Goal: Information Seeking & Learning: Find specific fact

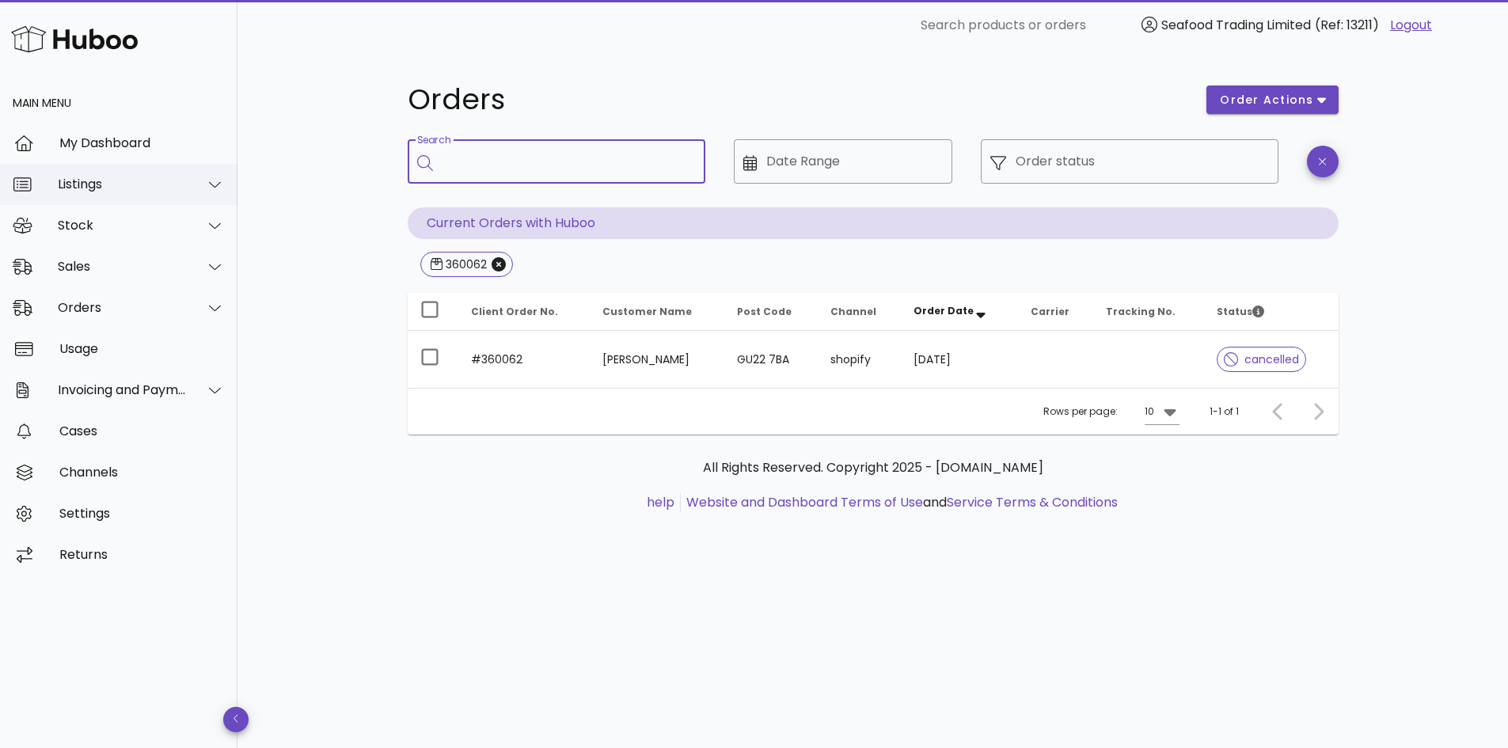
click at [103, 198] on div "Listings" at bounding box center [119, 184] width 238 height 41
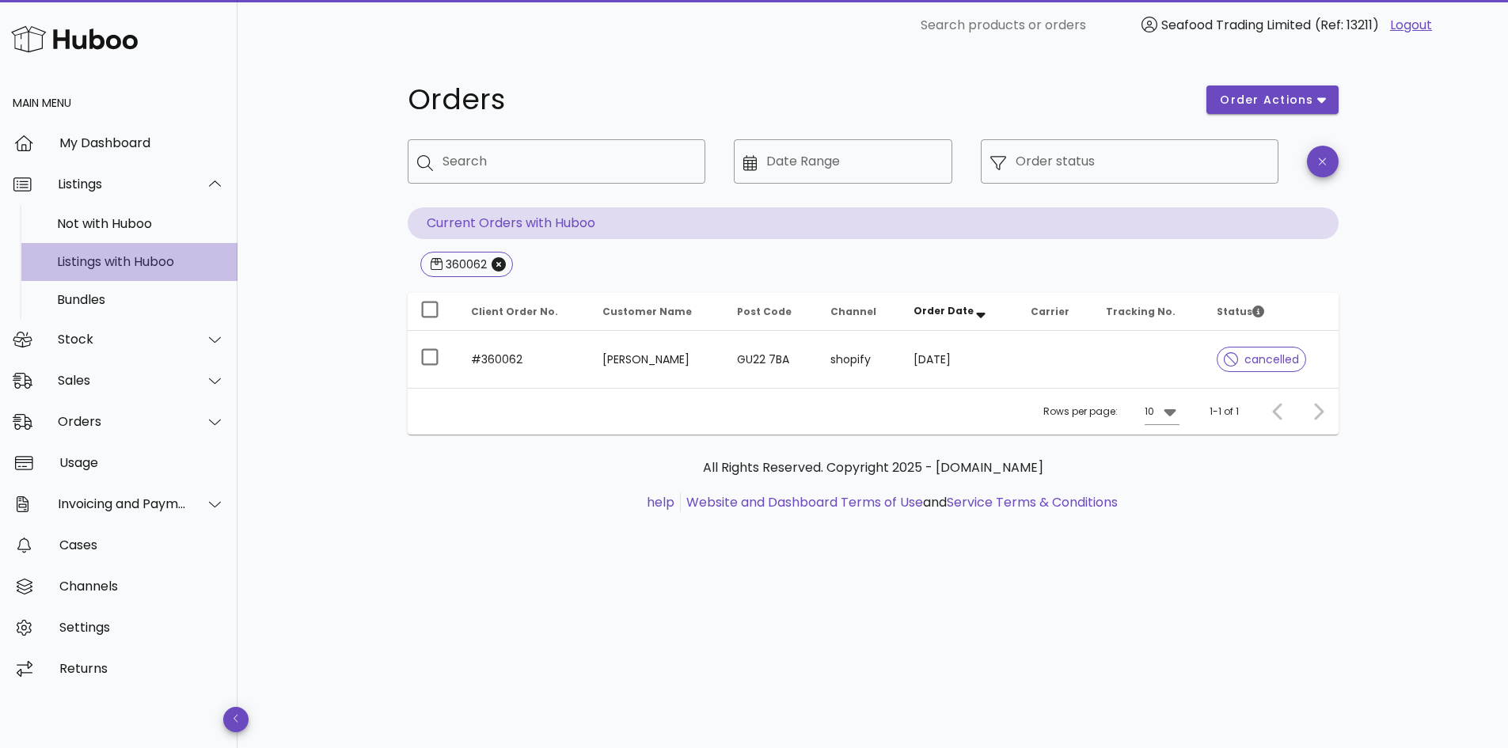
click at [103, 253] on div "Listings with Huboo" at bounding box center [141, 262] width 168 height 34
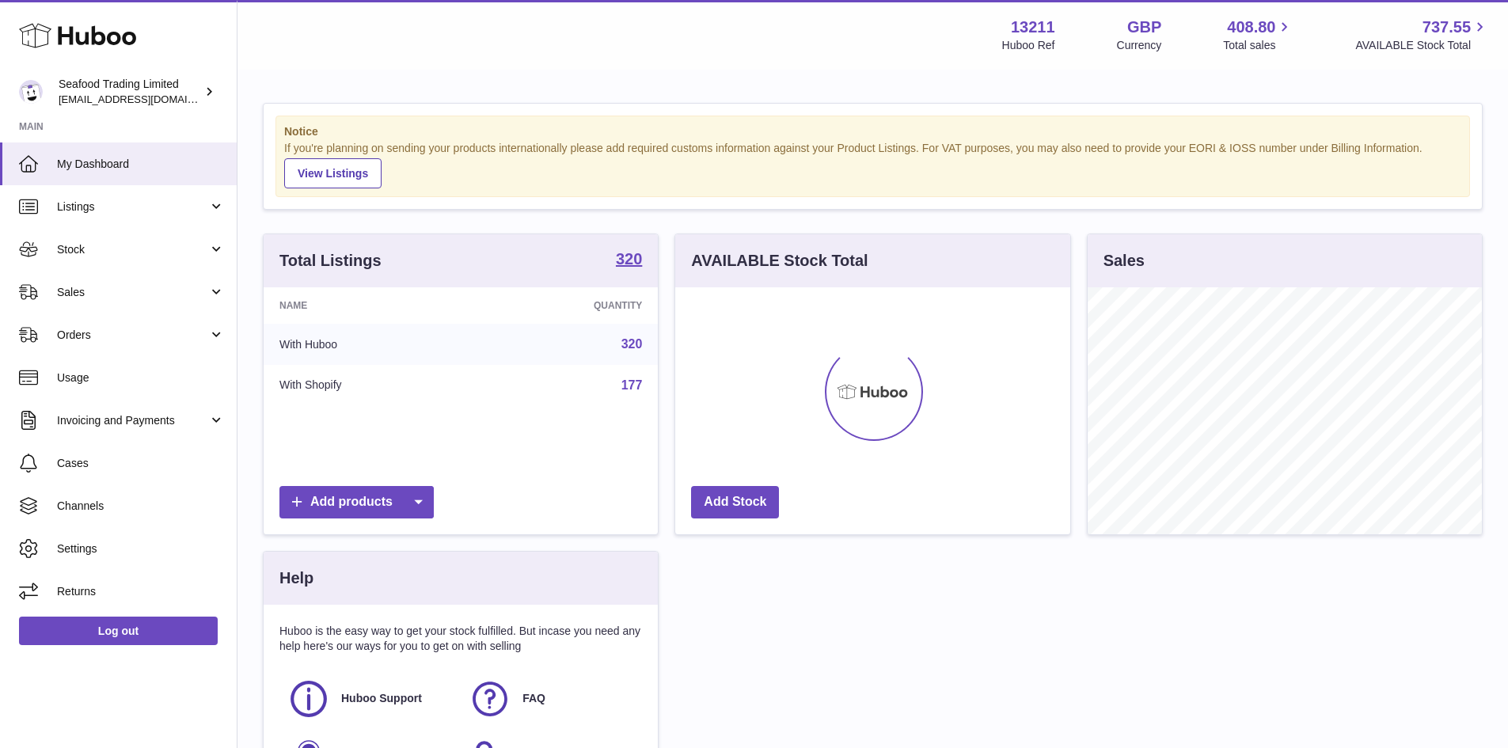
scroll to position [247, 395]
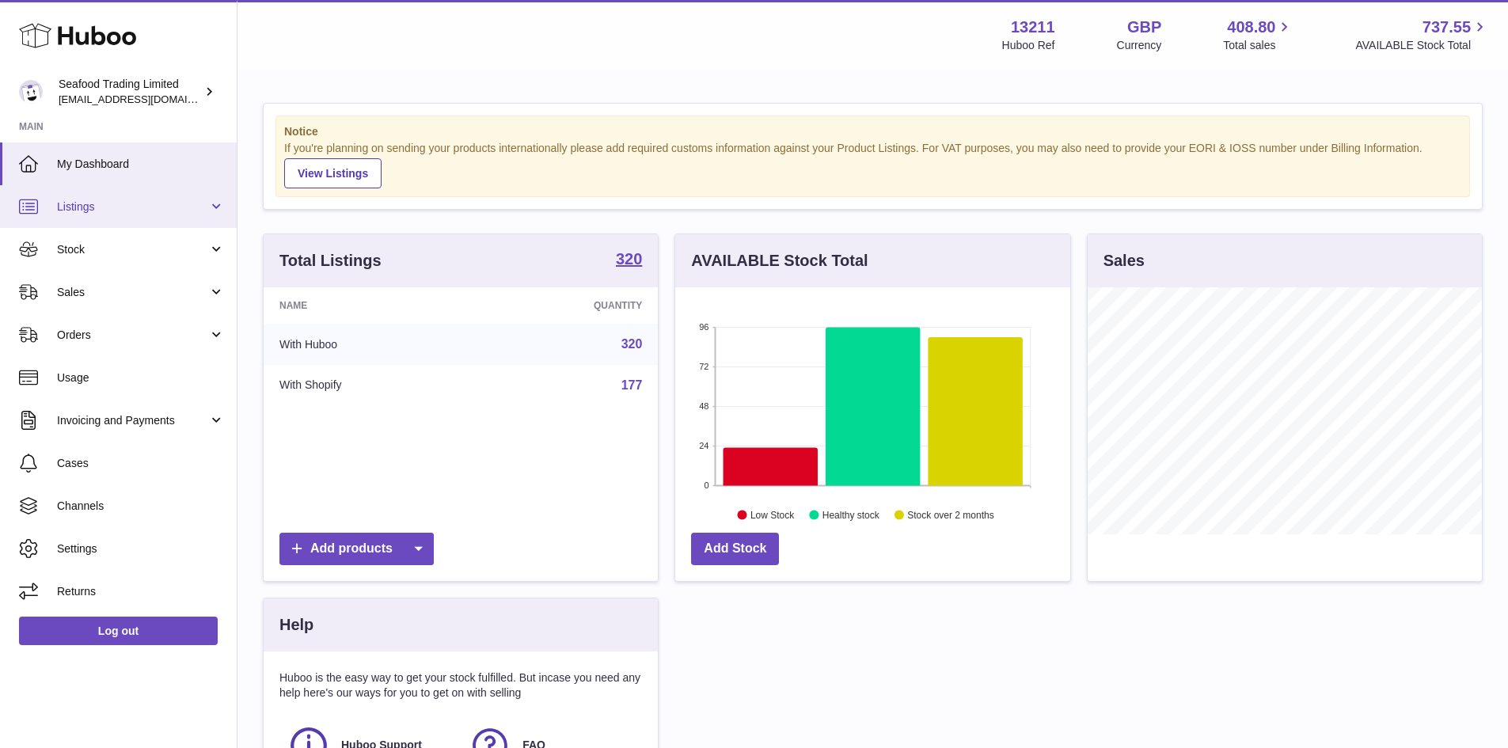
click at [77, 209] on span "Listings" at bounding box center [132, 207] width 151 height 15
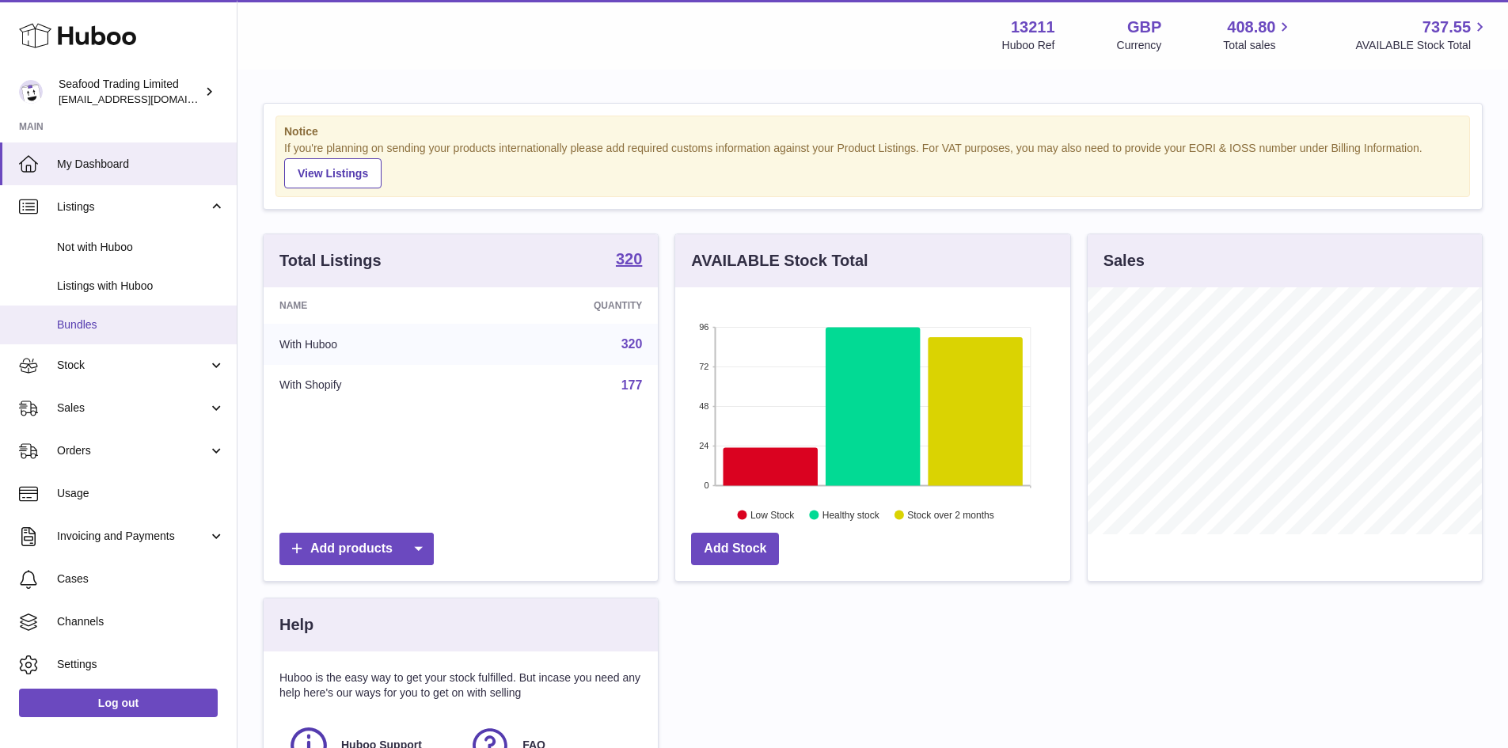
click at [90, 325] on span "Bundles" at bounding box center [141, 324] width 168 height 15
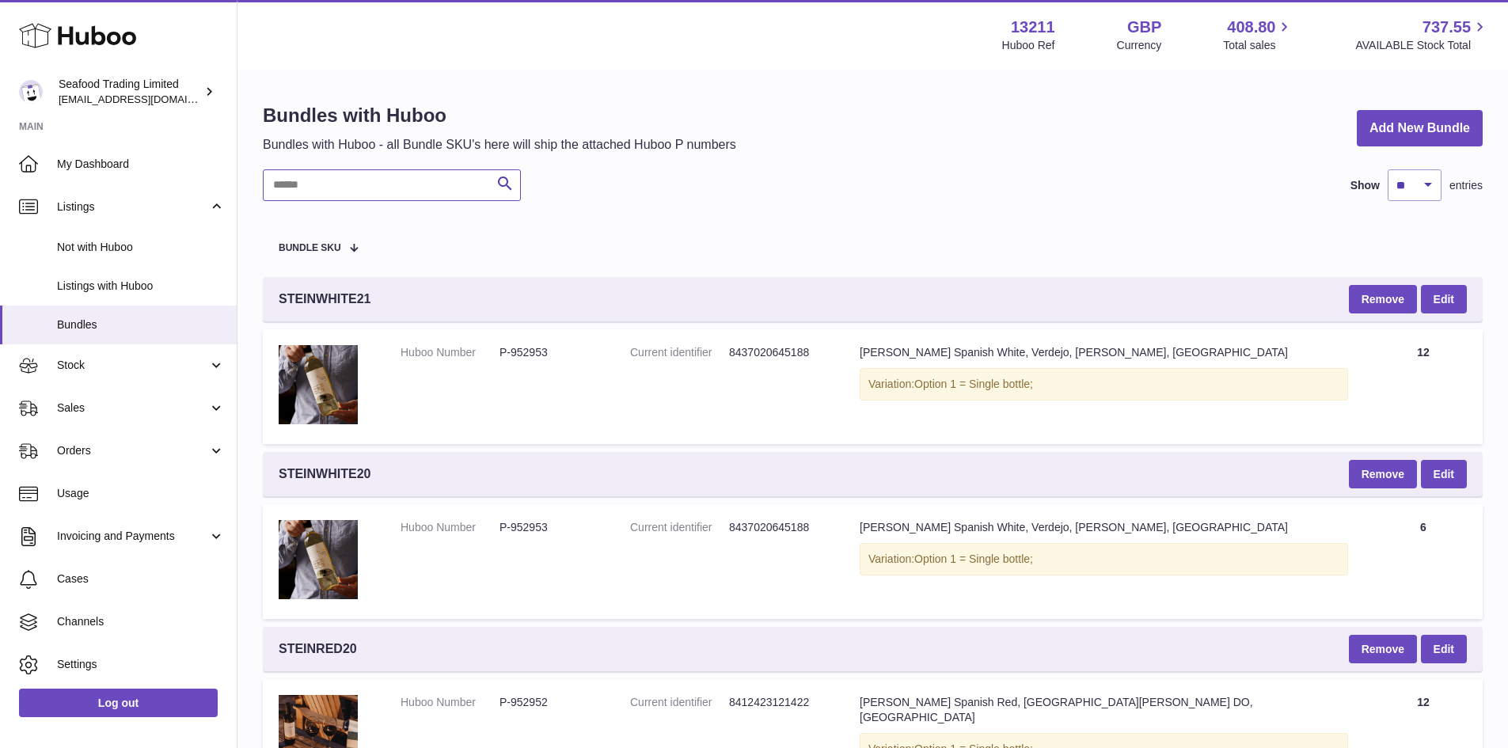
click at [395, 182] on input "text" at bounding box center [392, 185] width 258 height 32
paste input "**********"
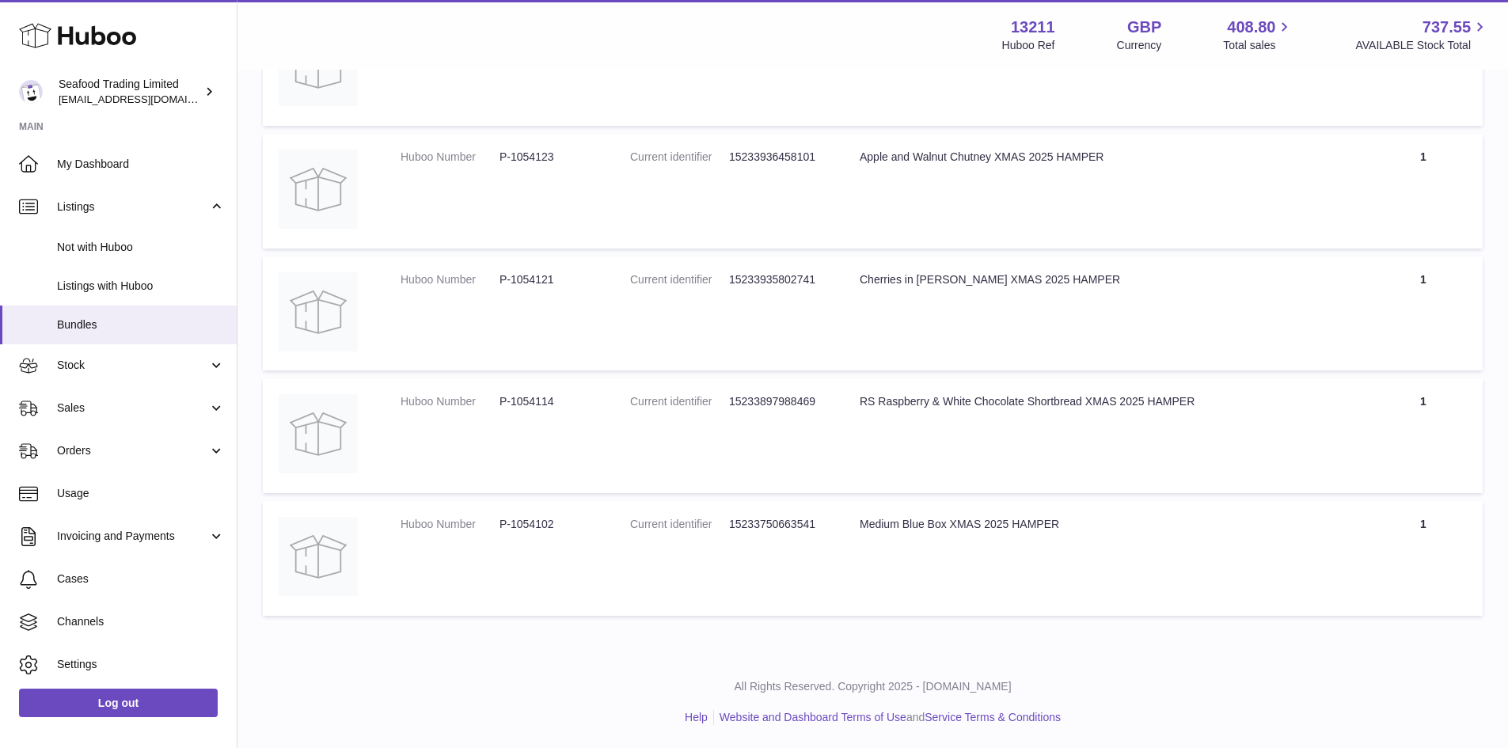
scroll to position [564, 0]
type input "**********"
click at [535, 522] on dd "P-1054102" at bounding box center [549, 523] width 99 height 15
copy dd "1054102"
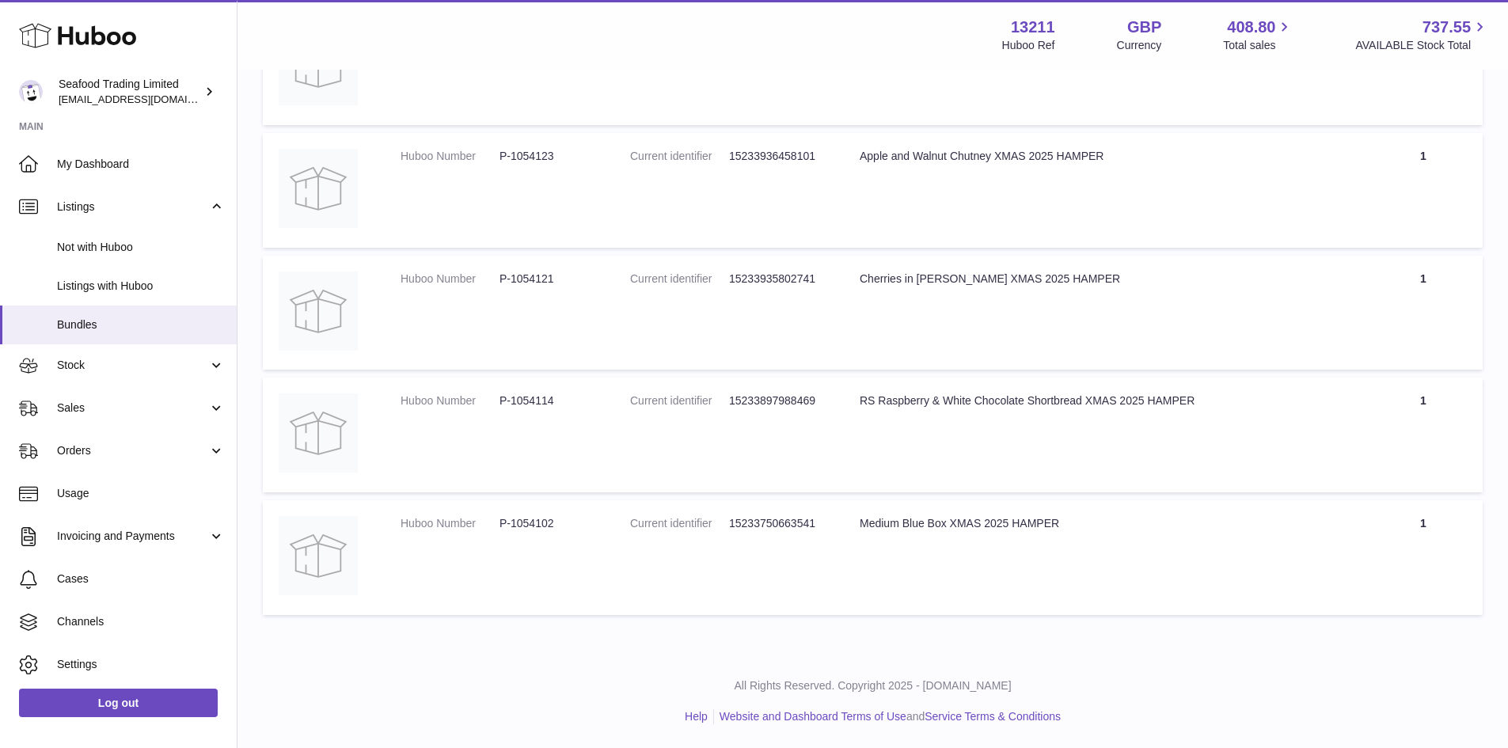
click at [534, 399] on dd "P-1054114" at bounding box center [549, 400] width 99 height 15
copy dd "1054114"
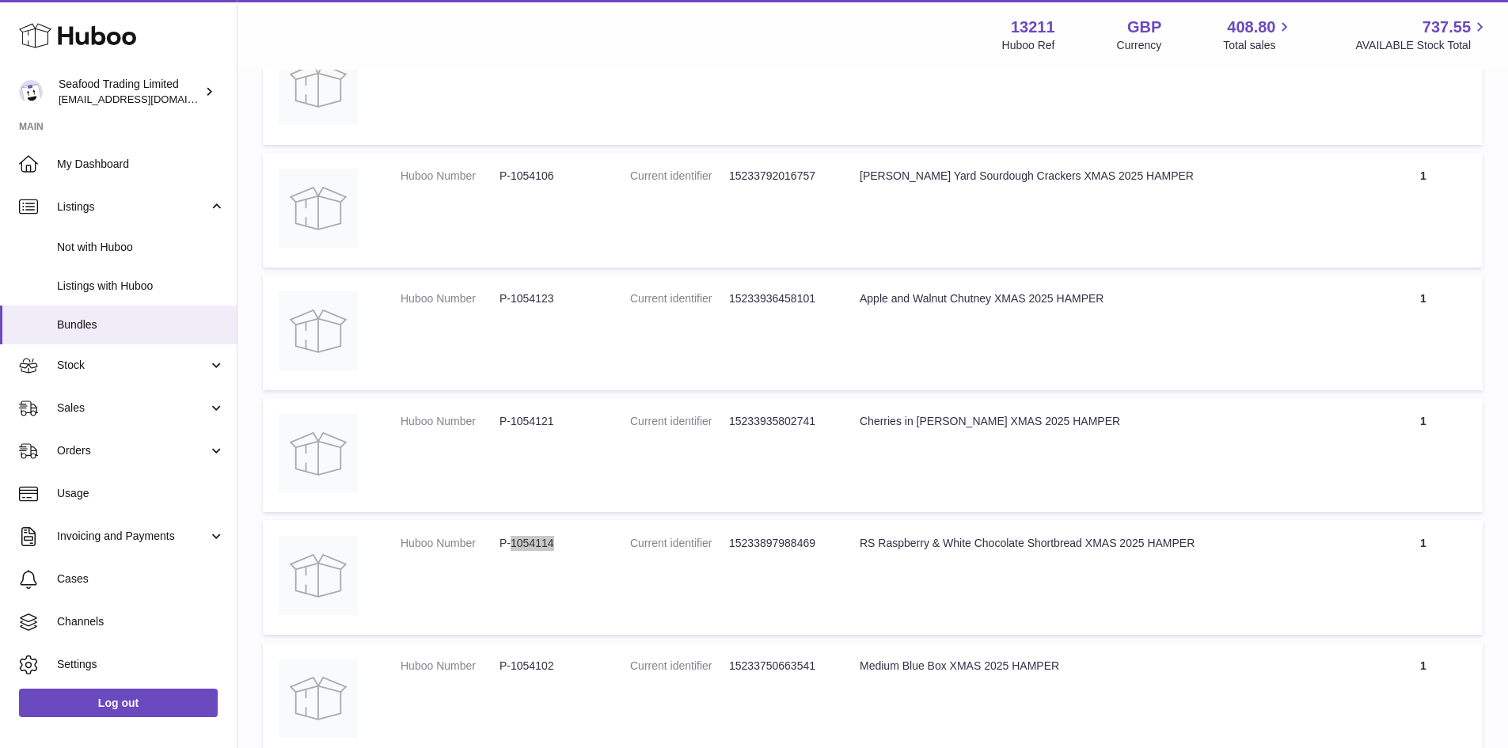
scroll to position [406, 0]
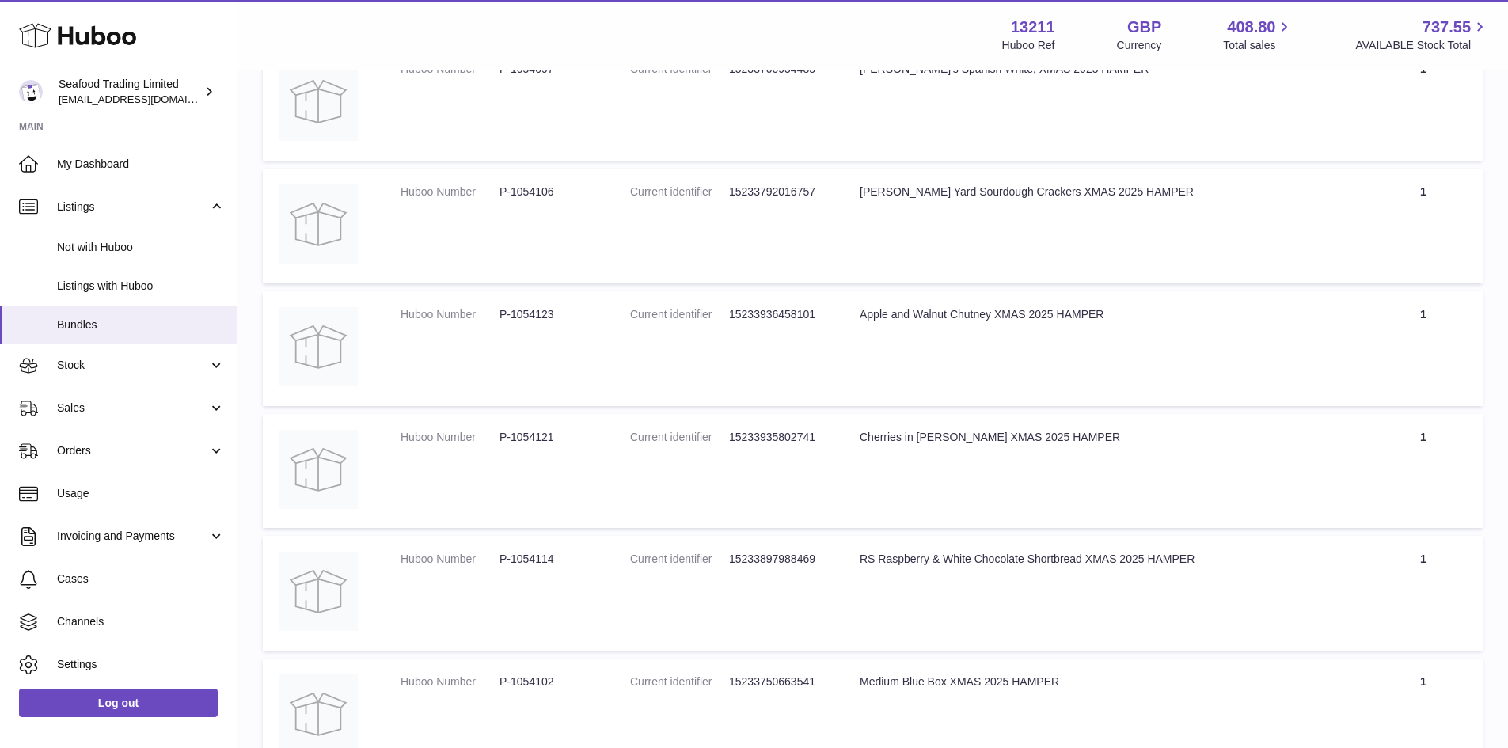
click at [528, 436] on dd "P-1054121" at bounding box center [549, 437] width 99 height 15
copy dd "1054121"
click at [515, 307] on dd "P-1054123" at bounding box center [549, 314] width 99 height 15
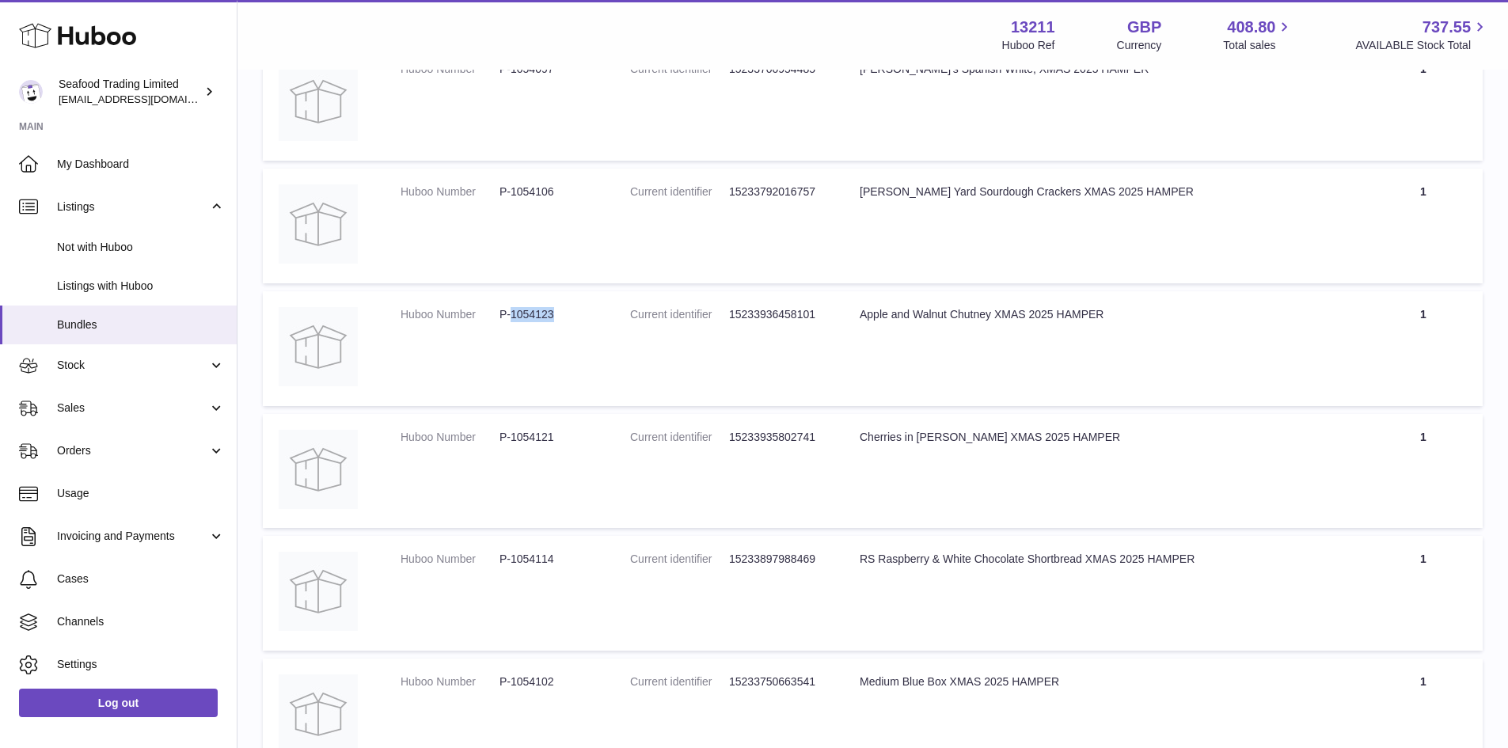
copy dd "1054123"
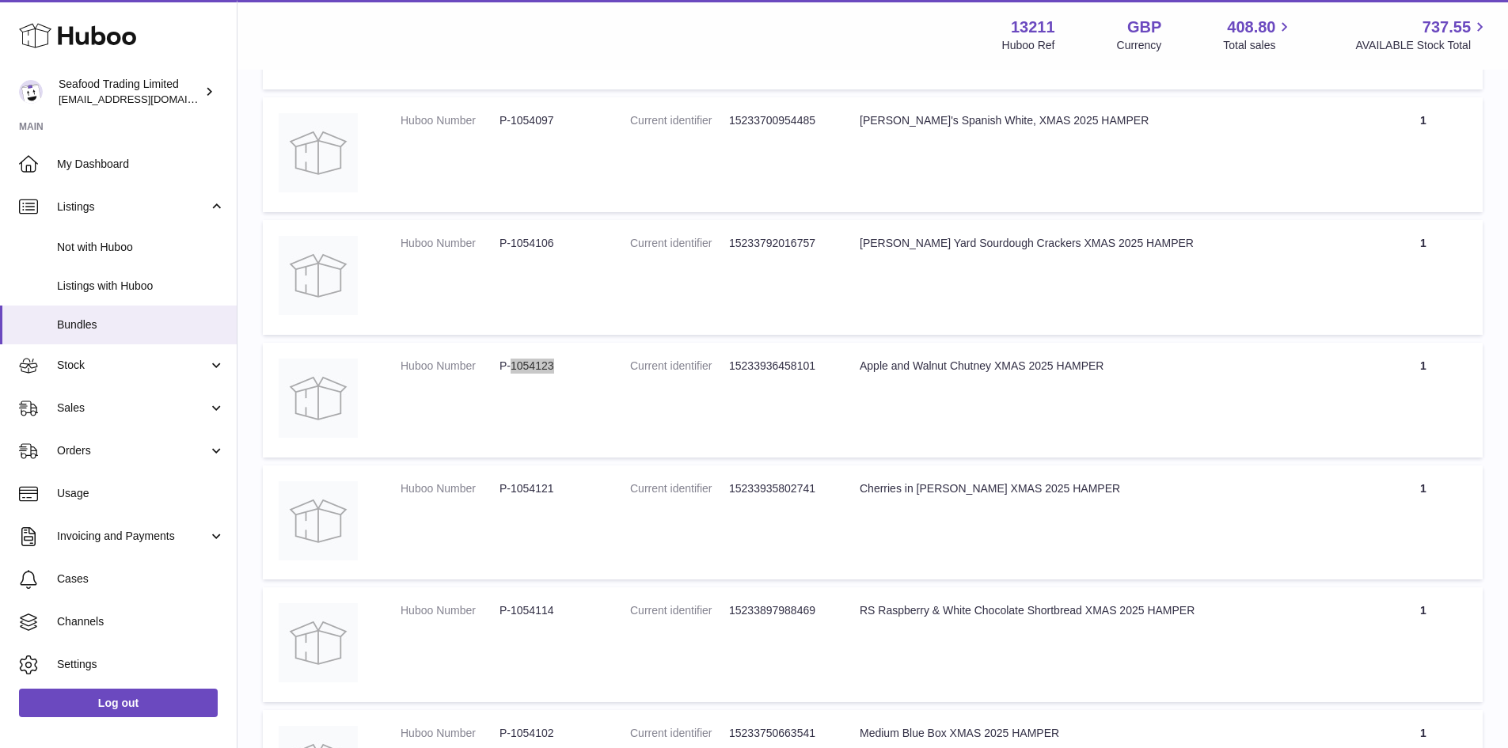
scroll to position [327, 0]
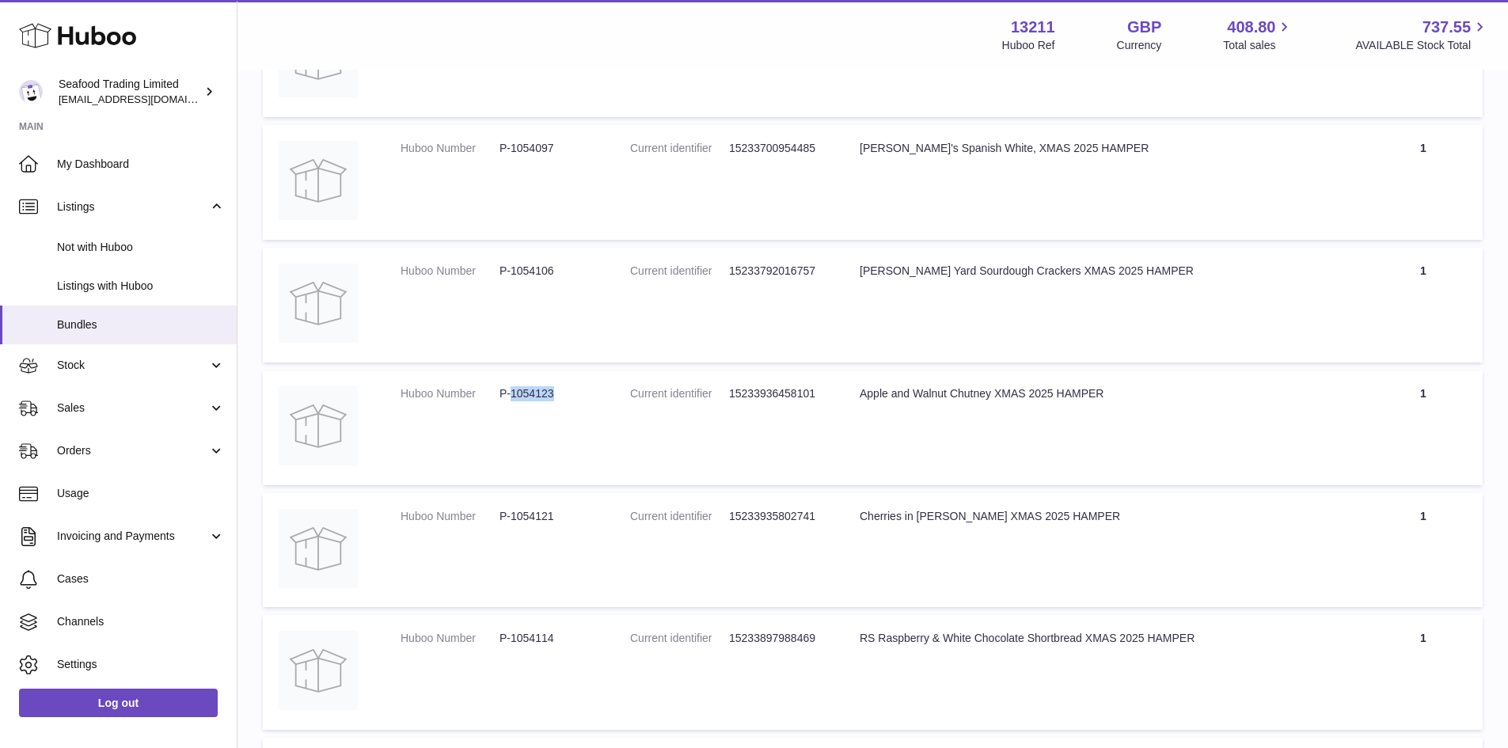
click at [524, 268] on dd "P-1054106" at bounding box center [549, 271] width 99 height 15
copy dd "1054106"
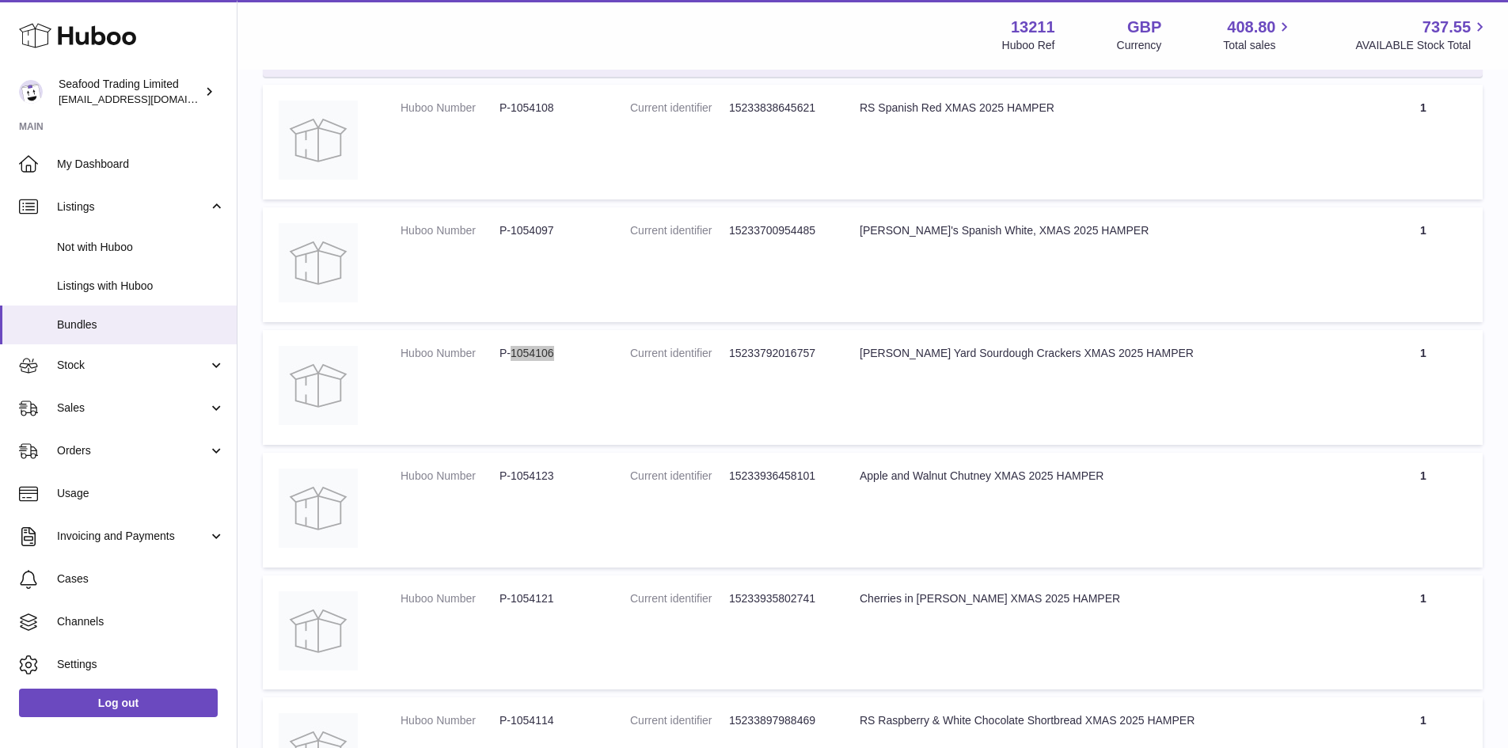
scroll to position [169, 0]
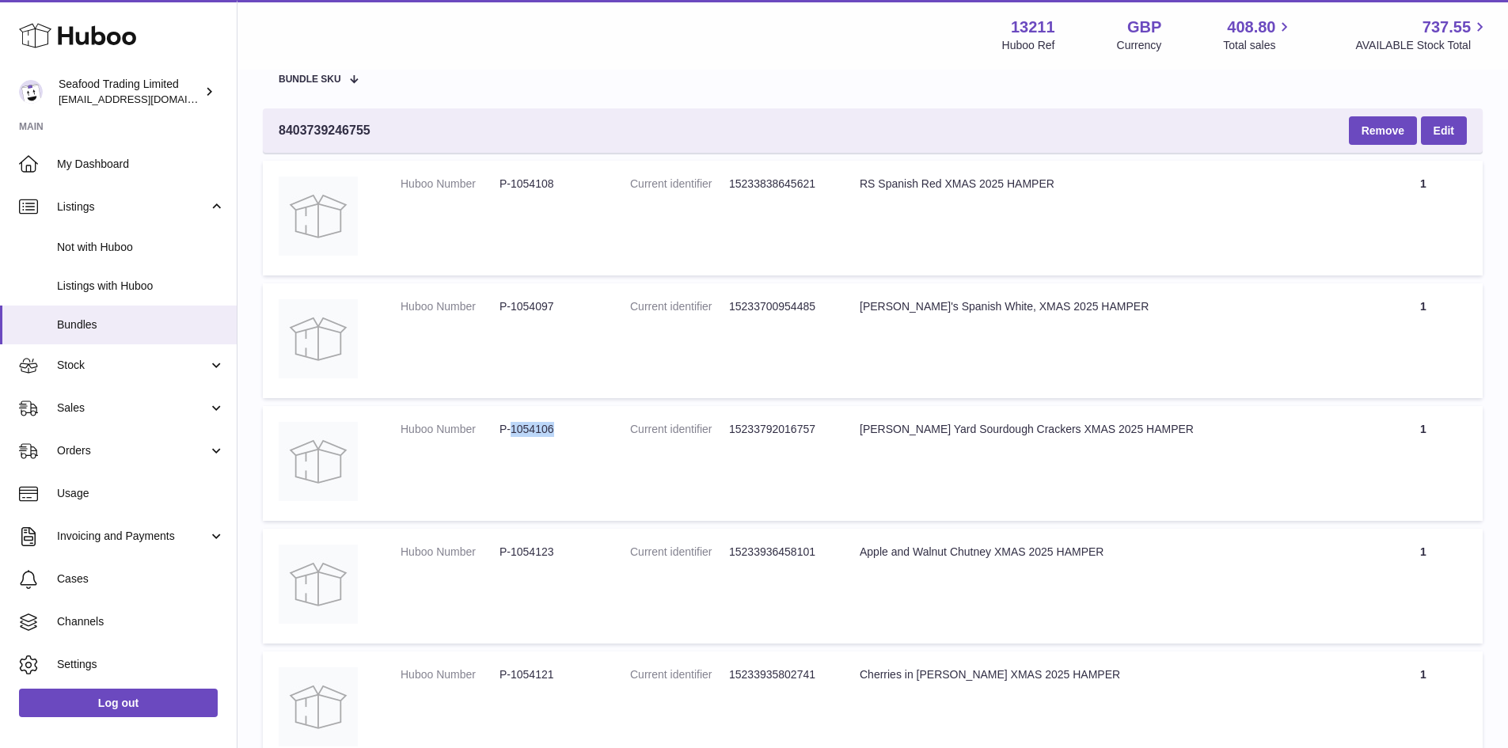
click at [527, 299] on dd "P-1054097" at bounding box center [549, 306] width 99 height 15
copy dd "1054097"
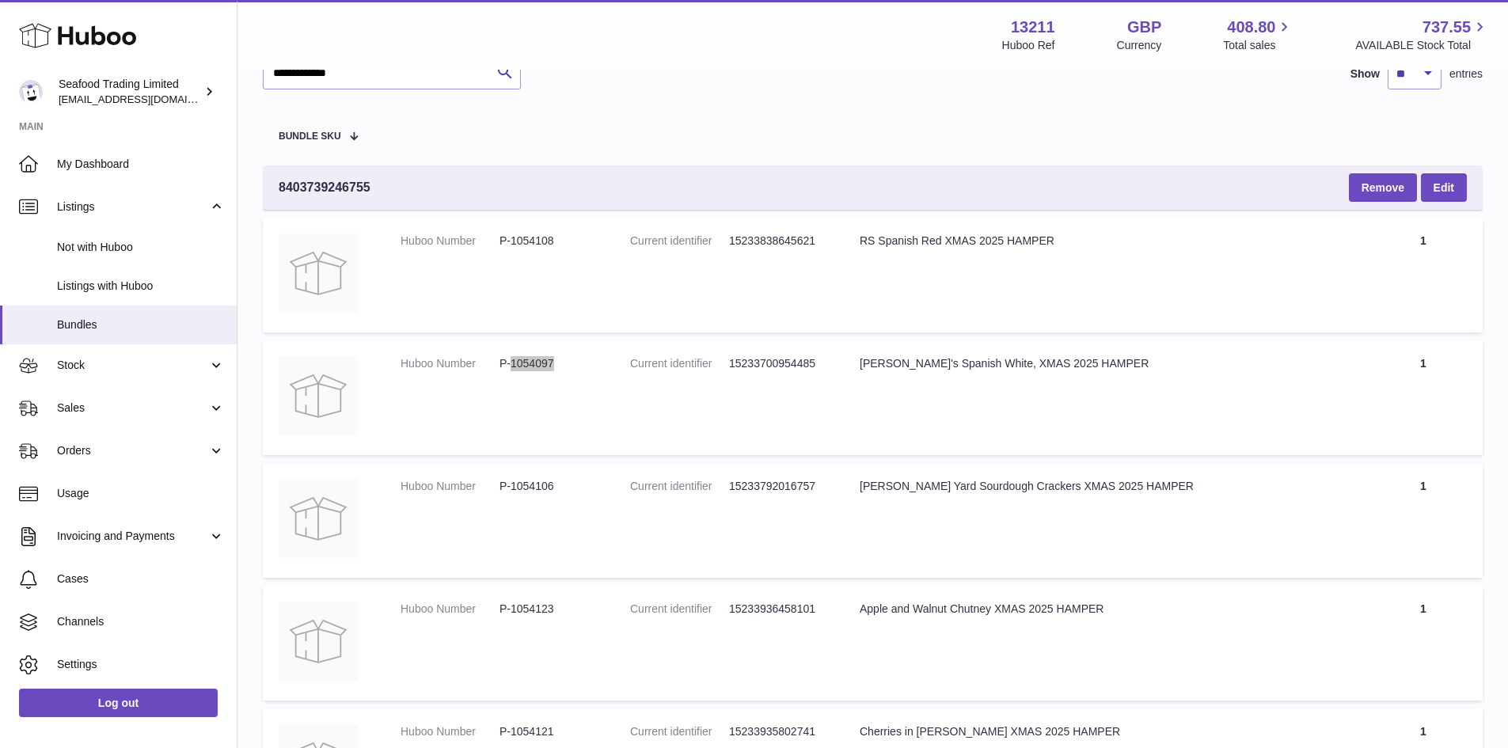
scroll to position [10, 0]
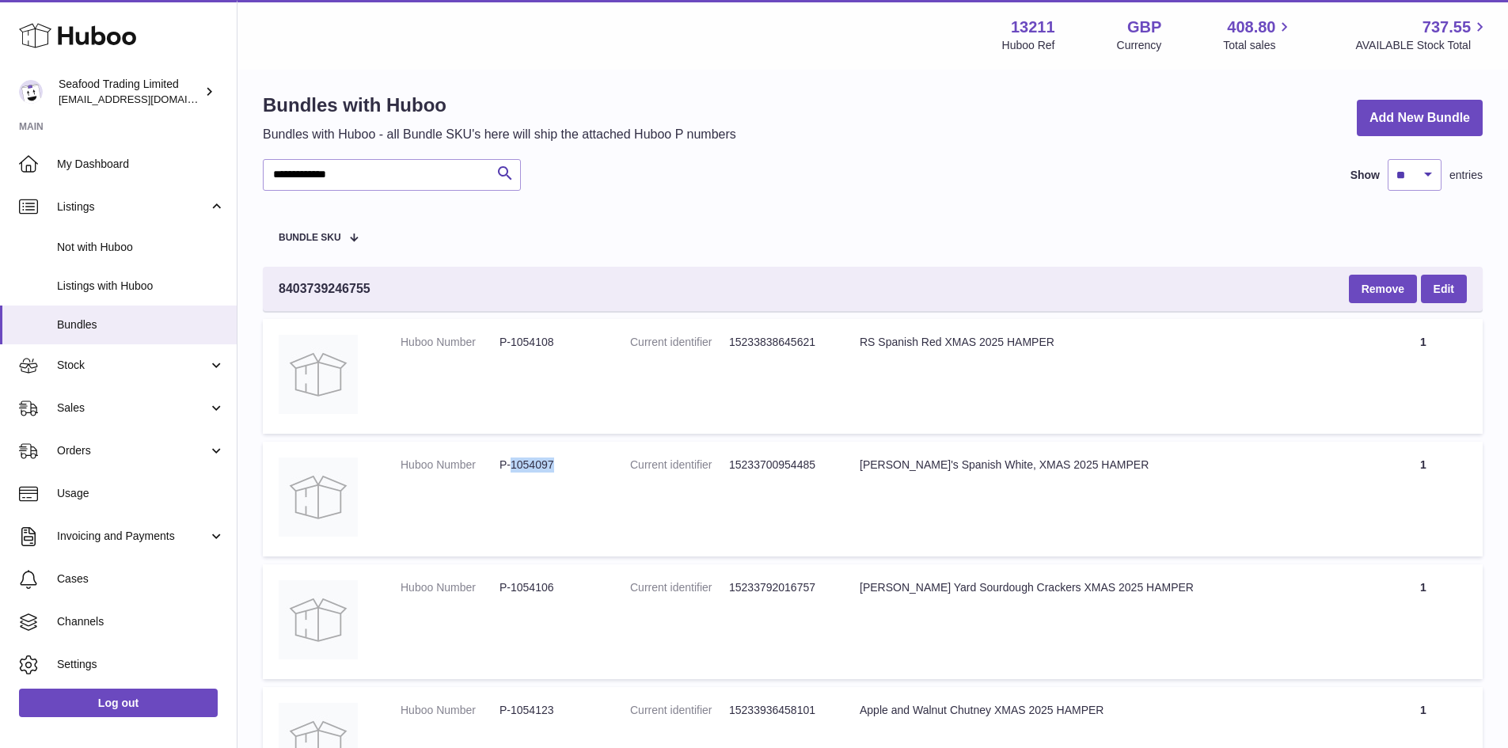
click at [538, 342] on dd "P-1054108" at bounding box center [549, 342] width 99 height 15
copy dd "1054108"
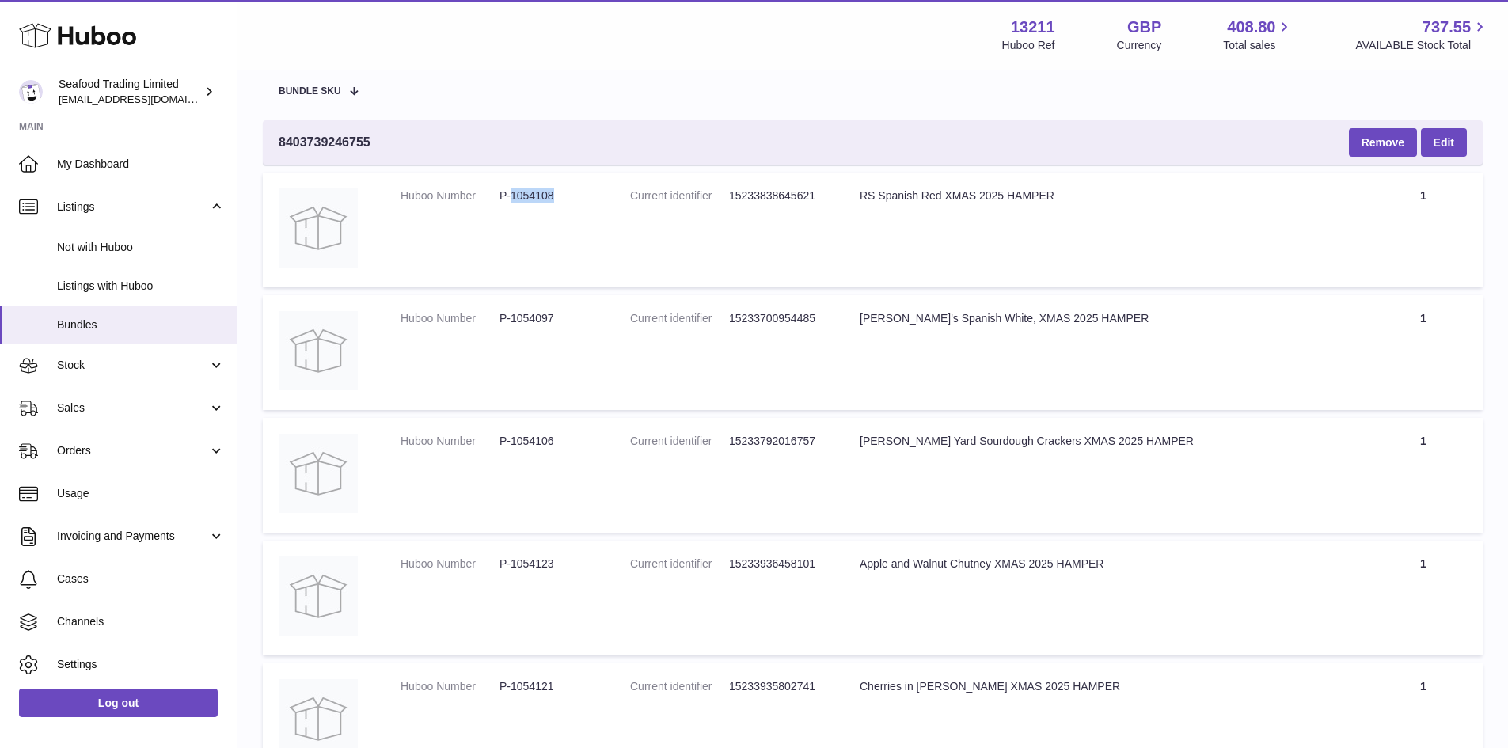
scroll to position [169, 0]
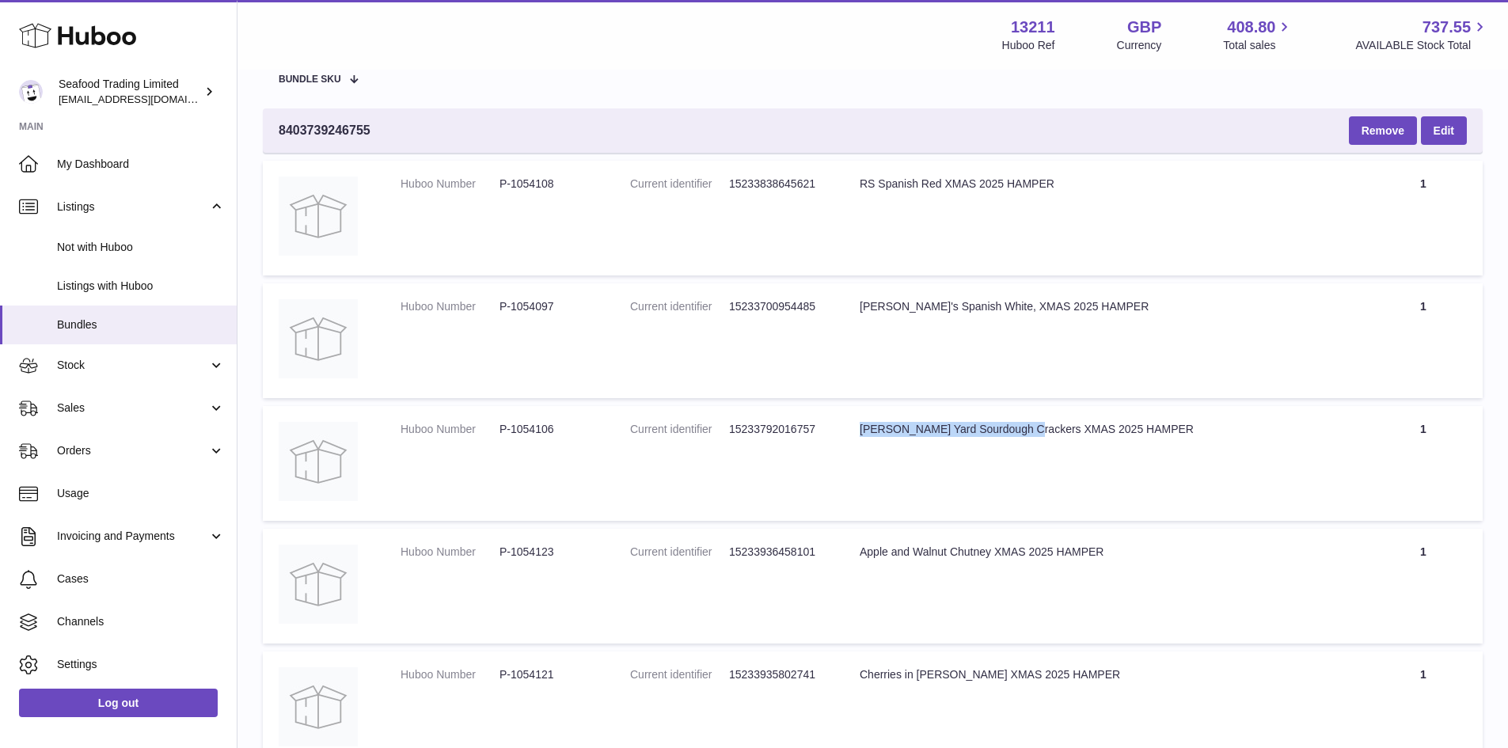
drag, startPoint x: 858, startPoint y: 429, endPoint x: 1021, endPoint y: 427, distance: 163.1
click at [1021, 427] on td "Title Peters Yard Sourdough Crackers XMAS 2025 HAMPER" at bounding box center [1104, 463] width 520 height 115
copy div "Peters Yard Sourdough Crackers"
click at [528, 184] on dd "P-1054108" at bounding box center [549, 184] width 99 height 15
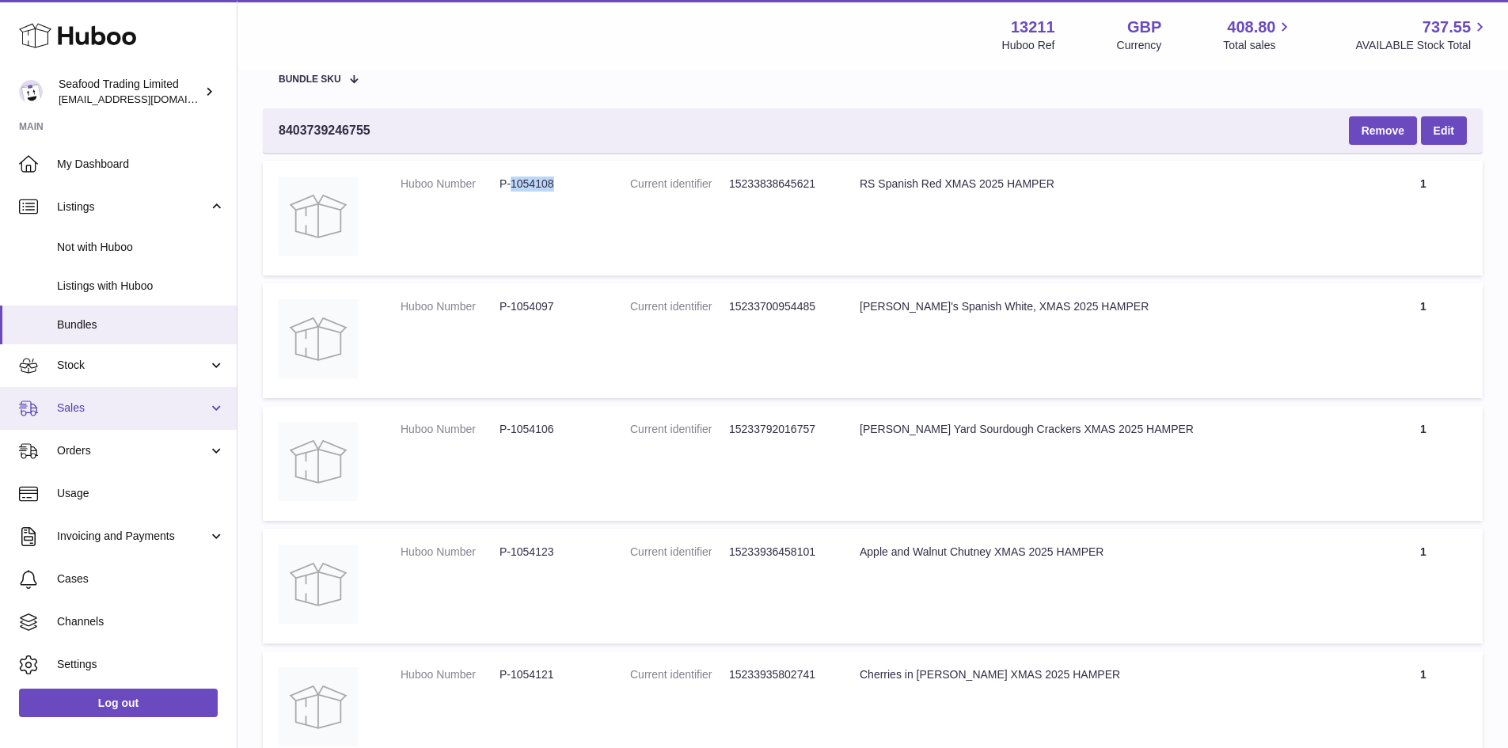
click at [86, 405] on span "Sales" at bounding box center [132, 408] width 151 height 15
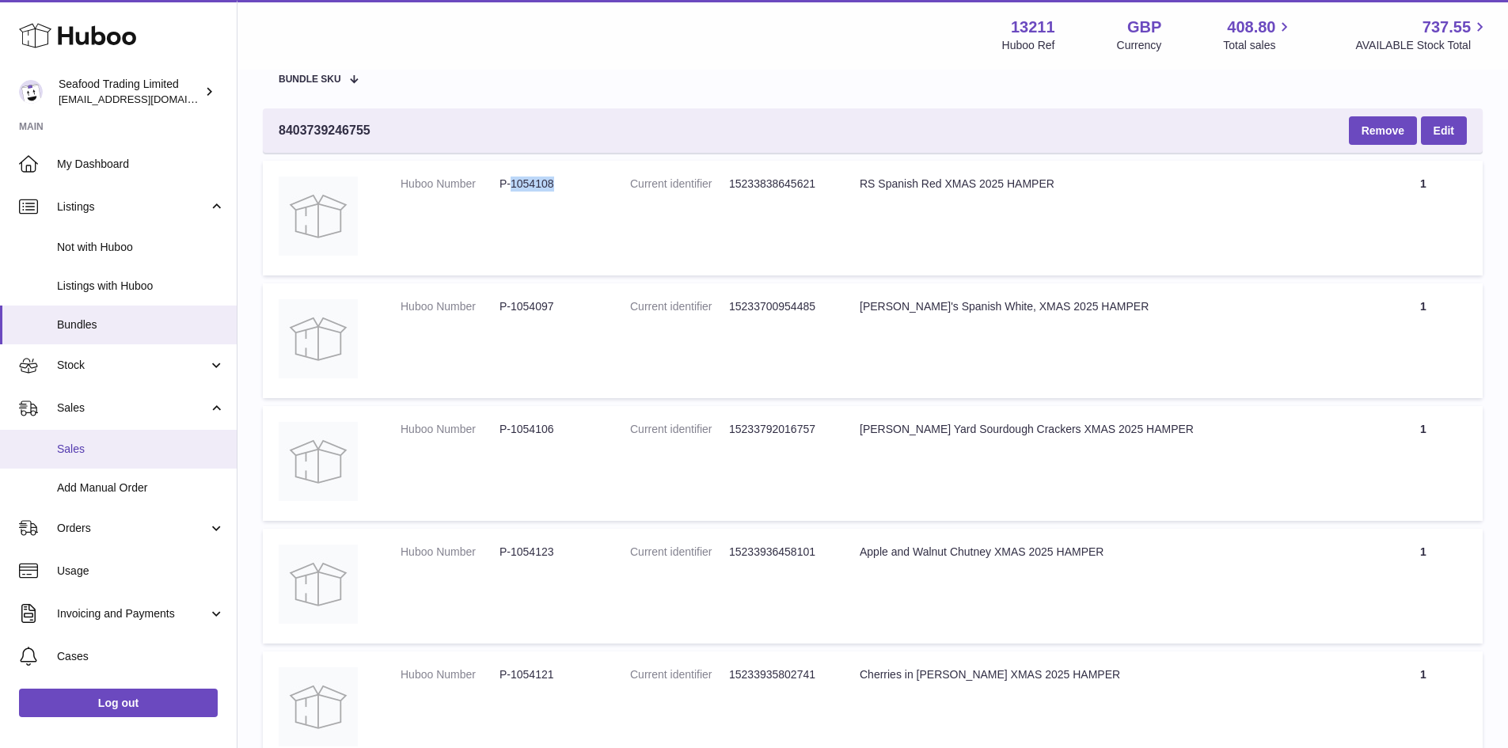
click at [86, 450] on span "Sales" at bounding box center [141, 449] width 168 height 15
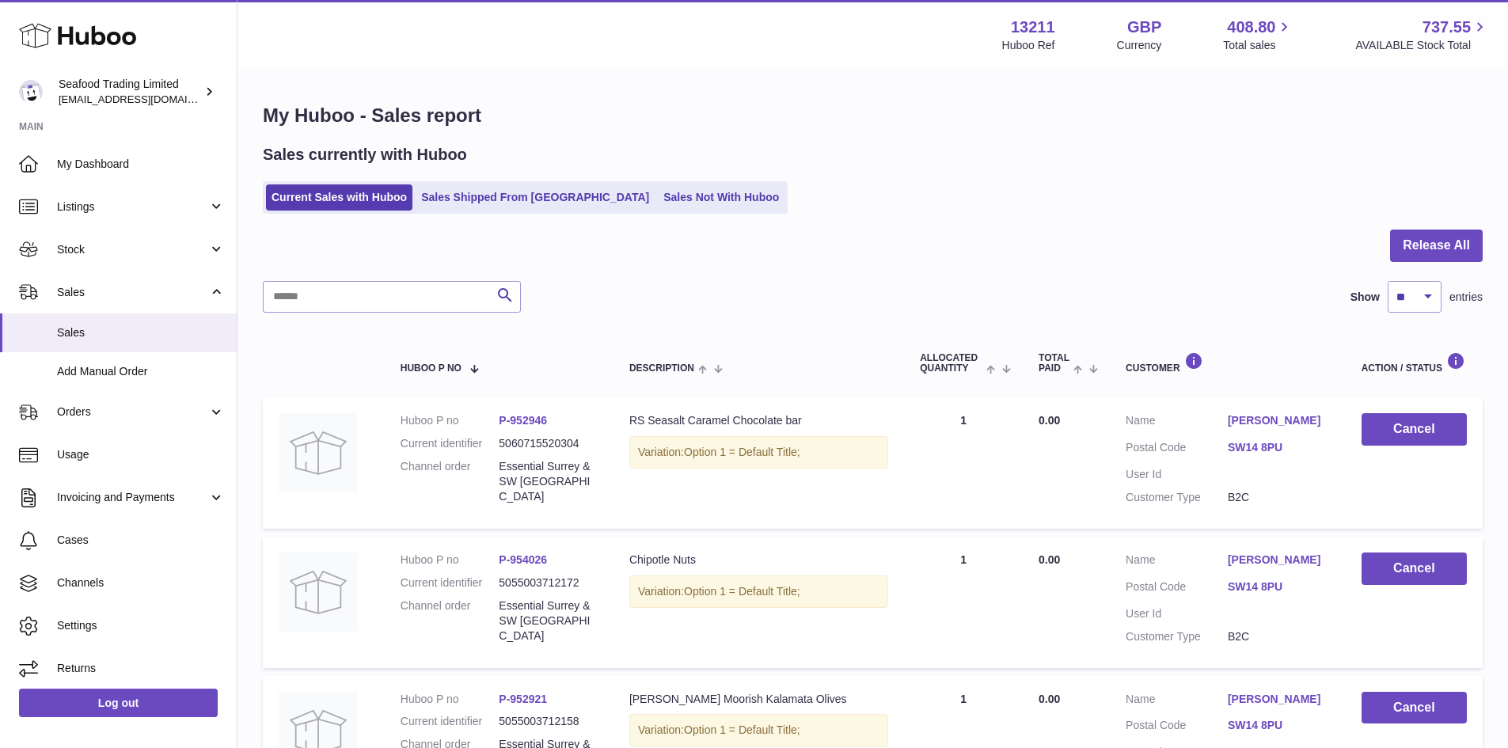
drag, startPoint x: 556, startPoint y: 477, endPoint x: 488, endPoint y: 469, distance: 68.5
click at [488, 469] on dl "Huboo P no P-952946 Current identifier 5060715520304 Channel order Essential [G…" at bounding box center [499, 462] width 197 height 98
copy dl "Essential Surrey & SW [GEOGRAPHIC_DATA]"
click at [325, 305] on input "text" at bounding box center [392, 297] width 258 height 32
paste input "**********"
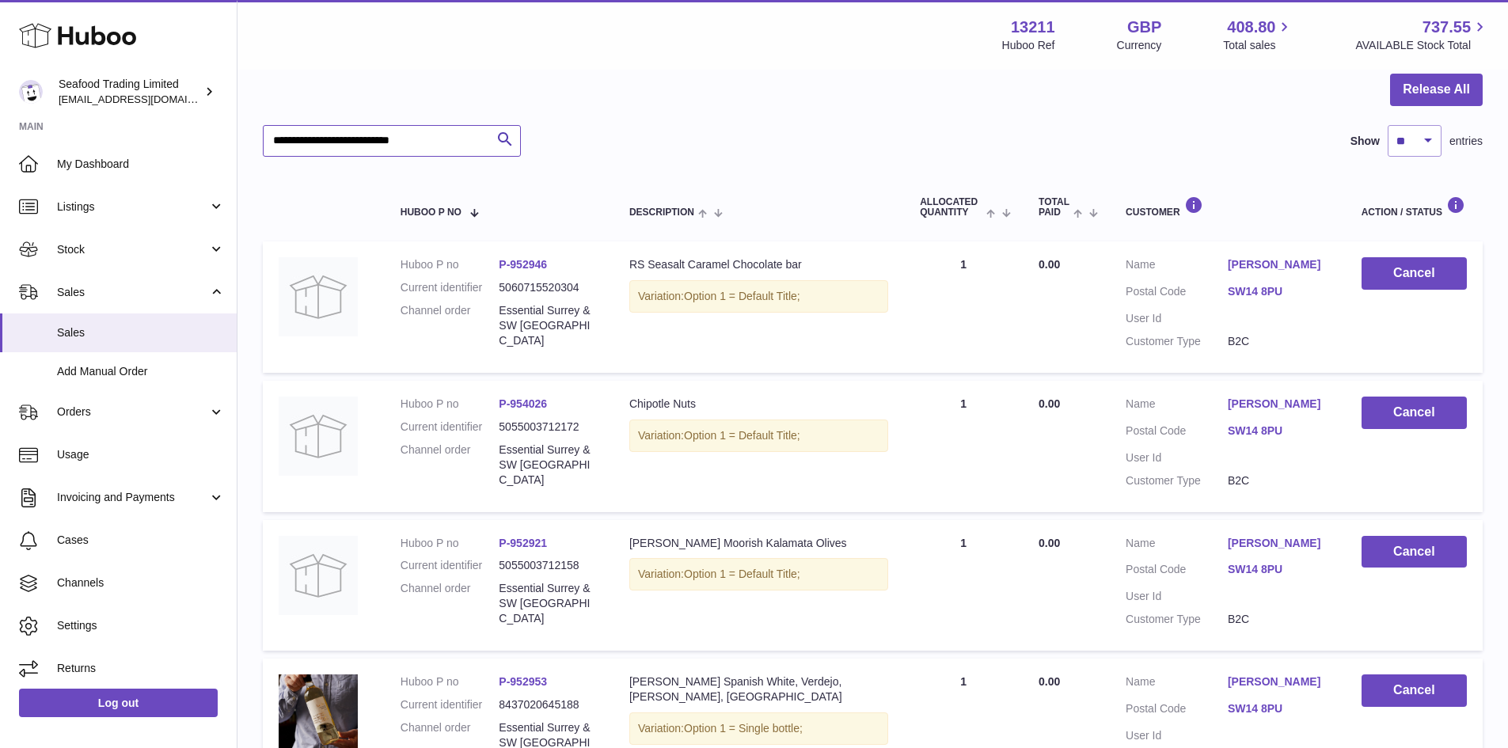
scroll to position [238, 0]
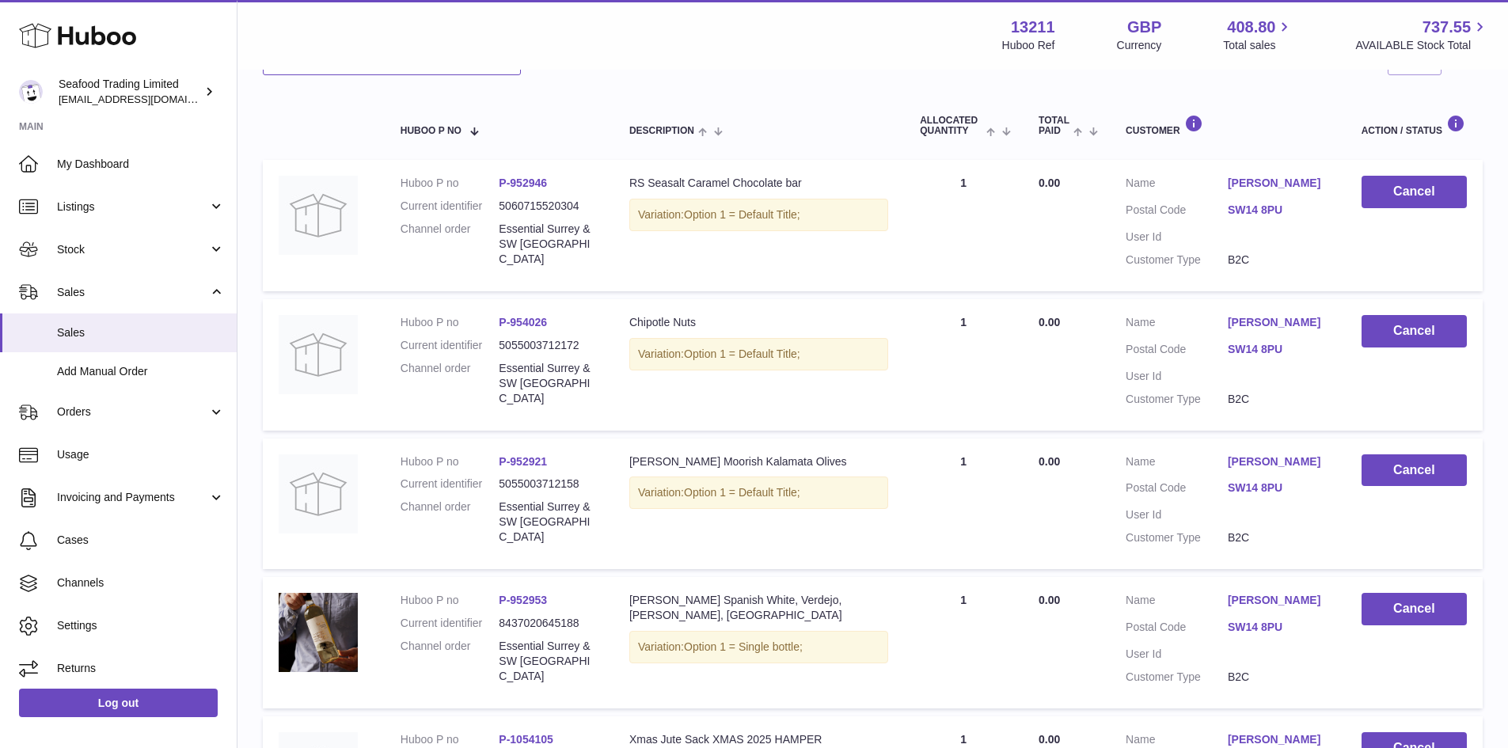
type input "**********"
click at [525, 181] on link "P-952946" at bounding box center [523, 183] width 48 height 13
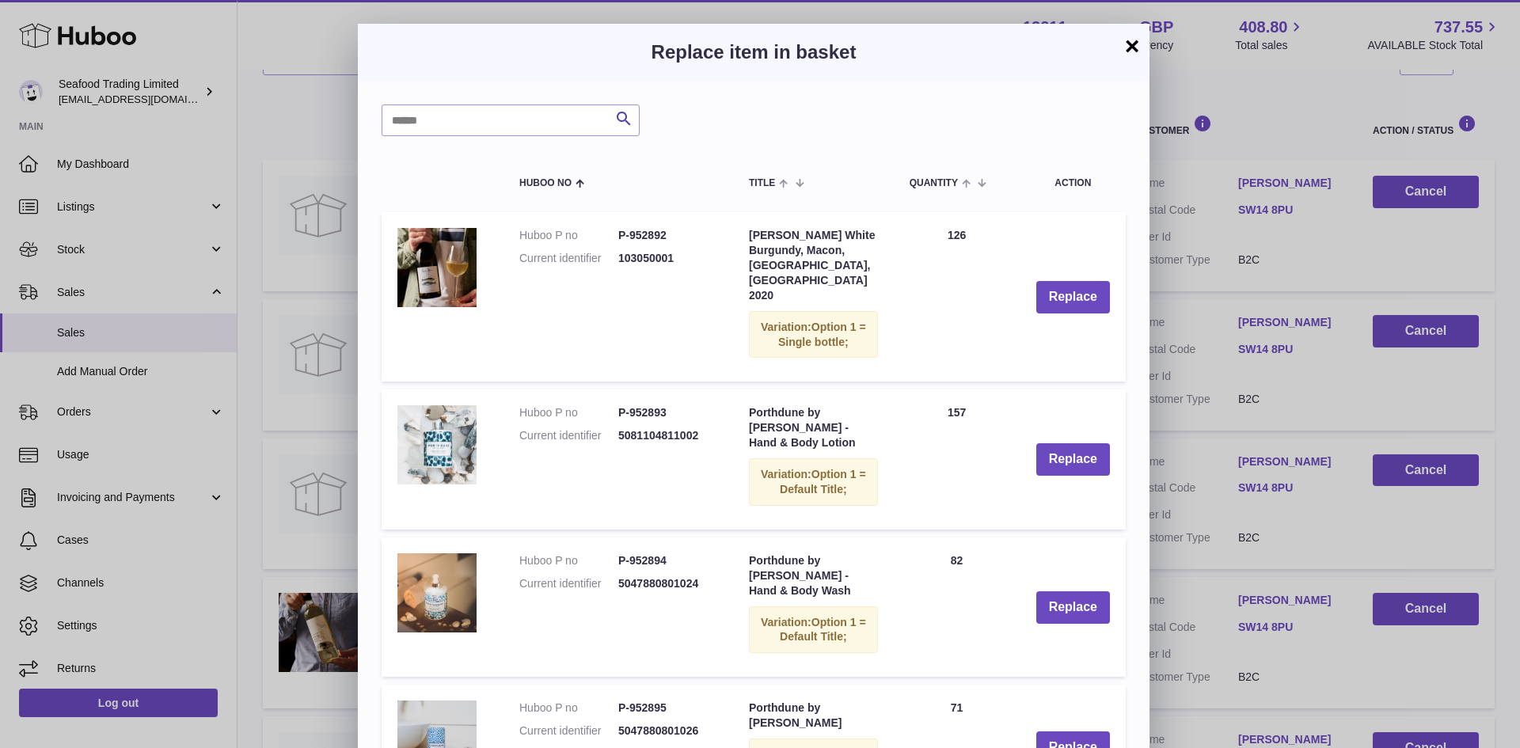
click at [1122, 47] on h3 "Replace item in basket" at bounding box center [754, 52] width 744 height 25
click at [1127, 44] on button "×" at bounding box center [1132, 45] width 19 height 19
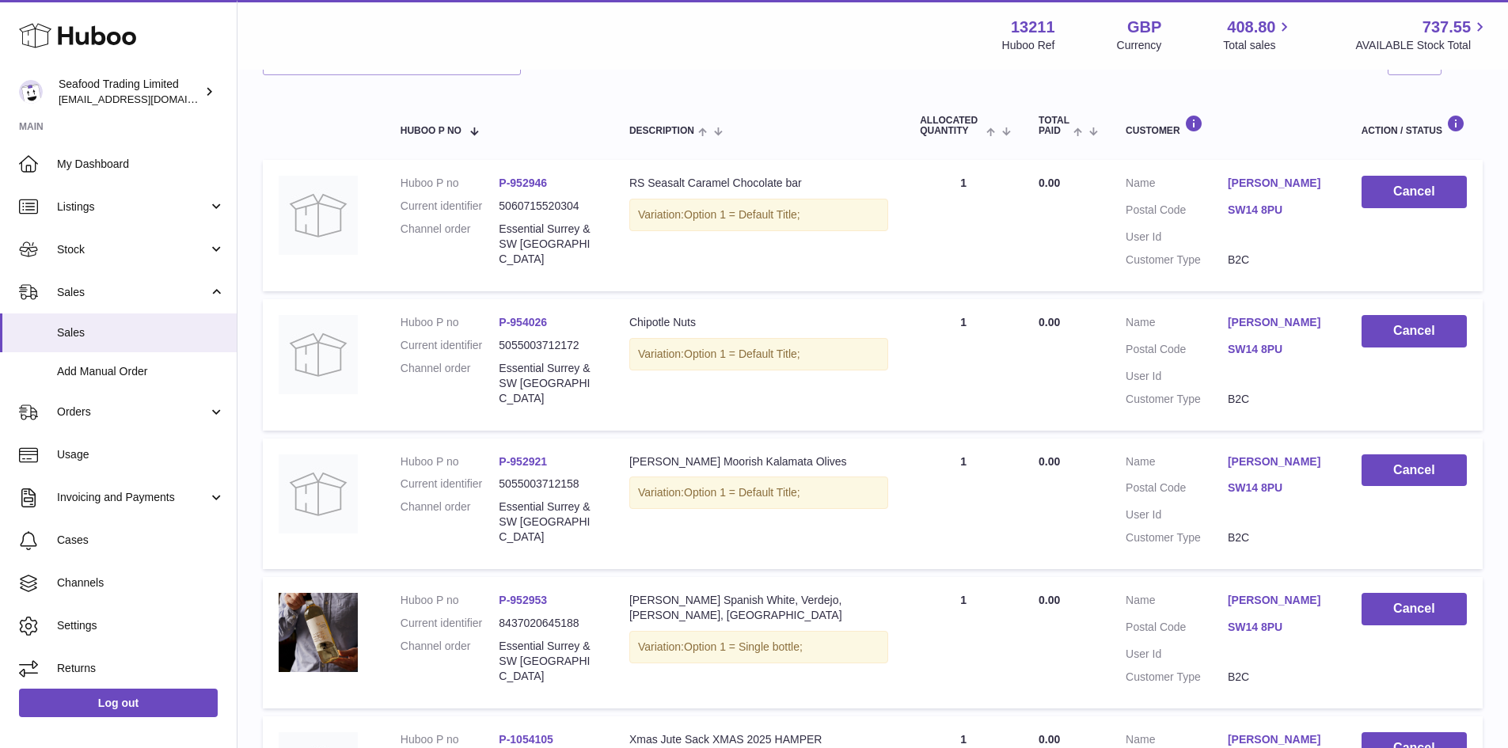
drag, startPoint x: 550, startPoint y: 180, endPoint x: 512, endPoint y: 181, distance: 38.0
click at [512, 181] on dd "P-952946" at bounding box center [548, 183] width 99 height 15
copy link "952946"
click at [535, 185] on link "P-952946" at bounding box center [523, 183] width 48 height 13
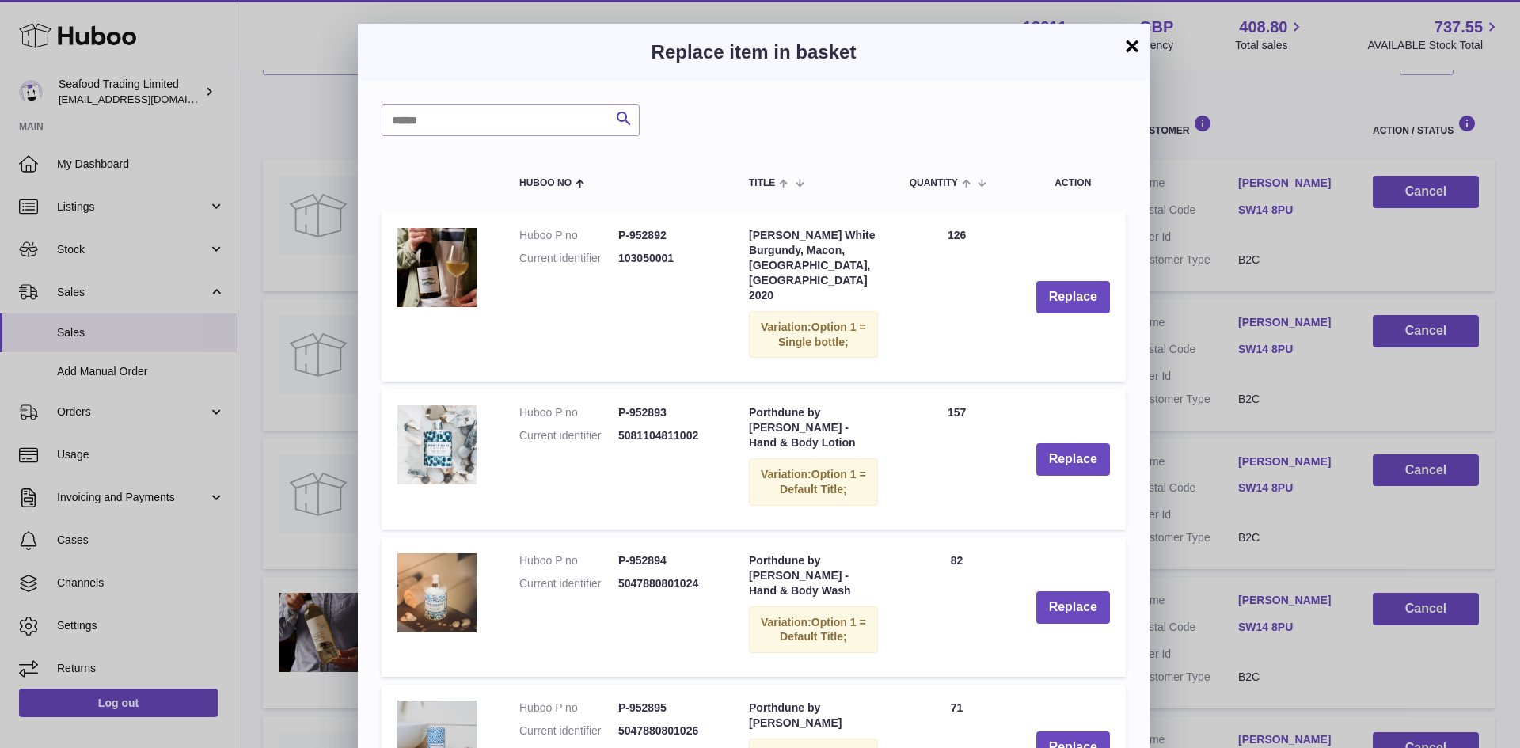
click at [1136, 50] on button "×" at bounding box center [1132, 45] width 19 height 19
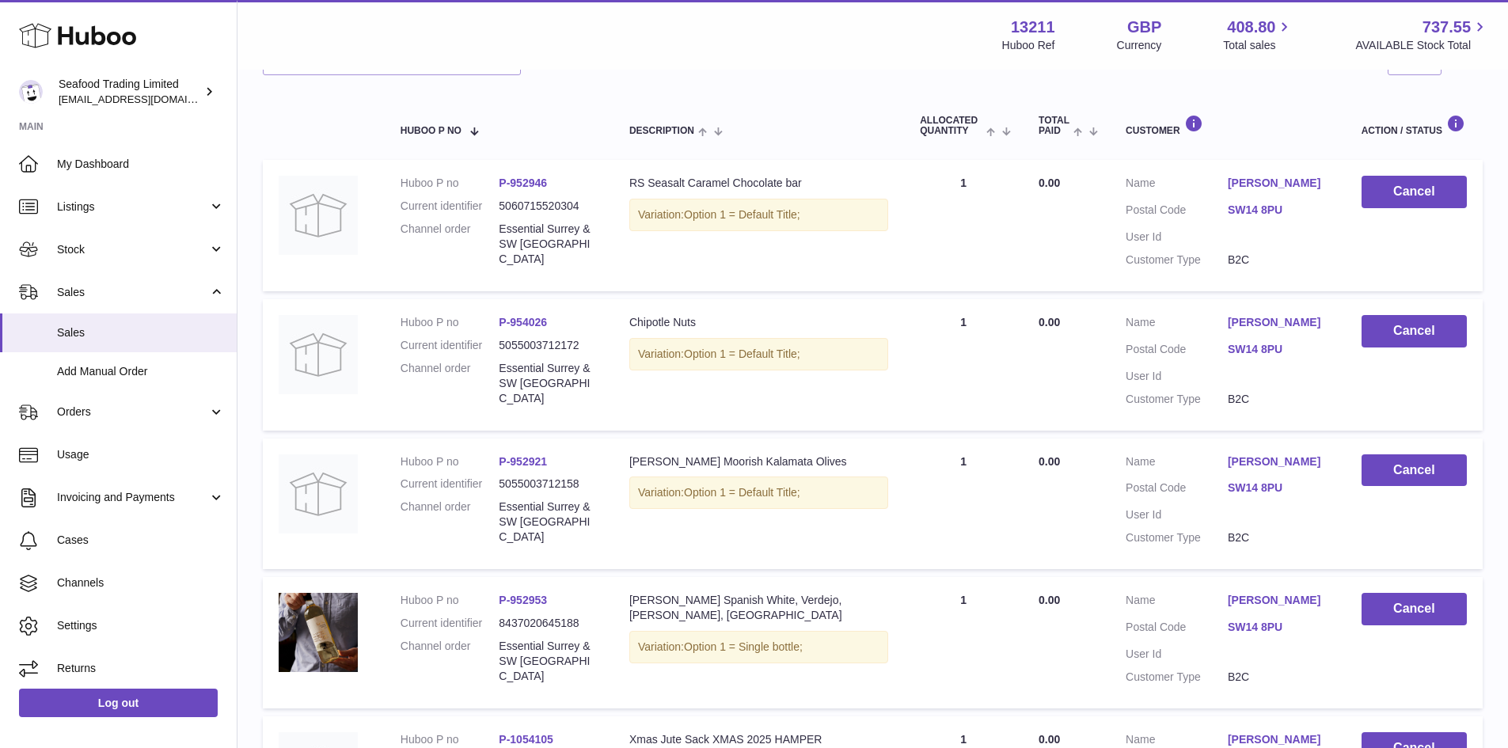
drag, startPoint x: 549, startPoint y: 320, endPoint x: 492, endPoint y: 317, distance: 57.1
click at [492, 317] on dl "Huboo P no P-954026 Current identifier 5055003712172 Channel order Essential Su…" at bounding box center [499, 364] width 197 height 98
copy dl "P-954026"
drag, startPoint x: 561, startPoint y: 461, endPoint x: 510, endPoint y: 459, distance: 50.7
click at [510, 459] on dd "P-952921" at bounding box center [548, 461] width 99 height 15
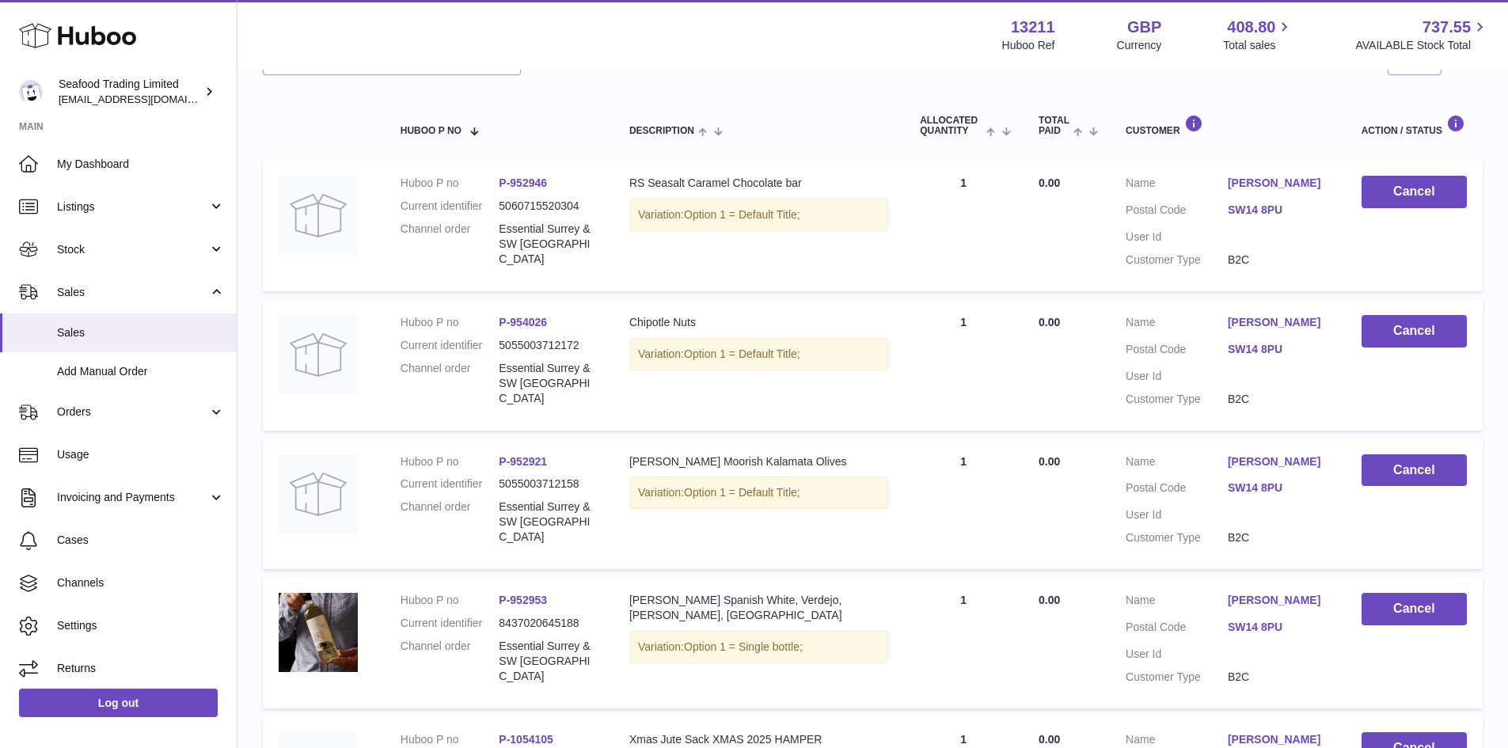
copy link "952921"
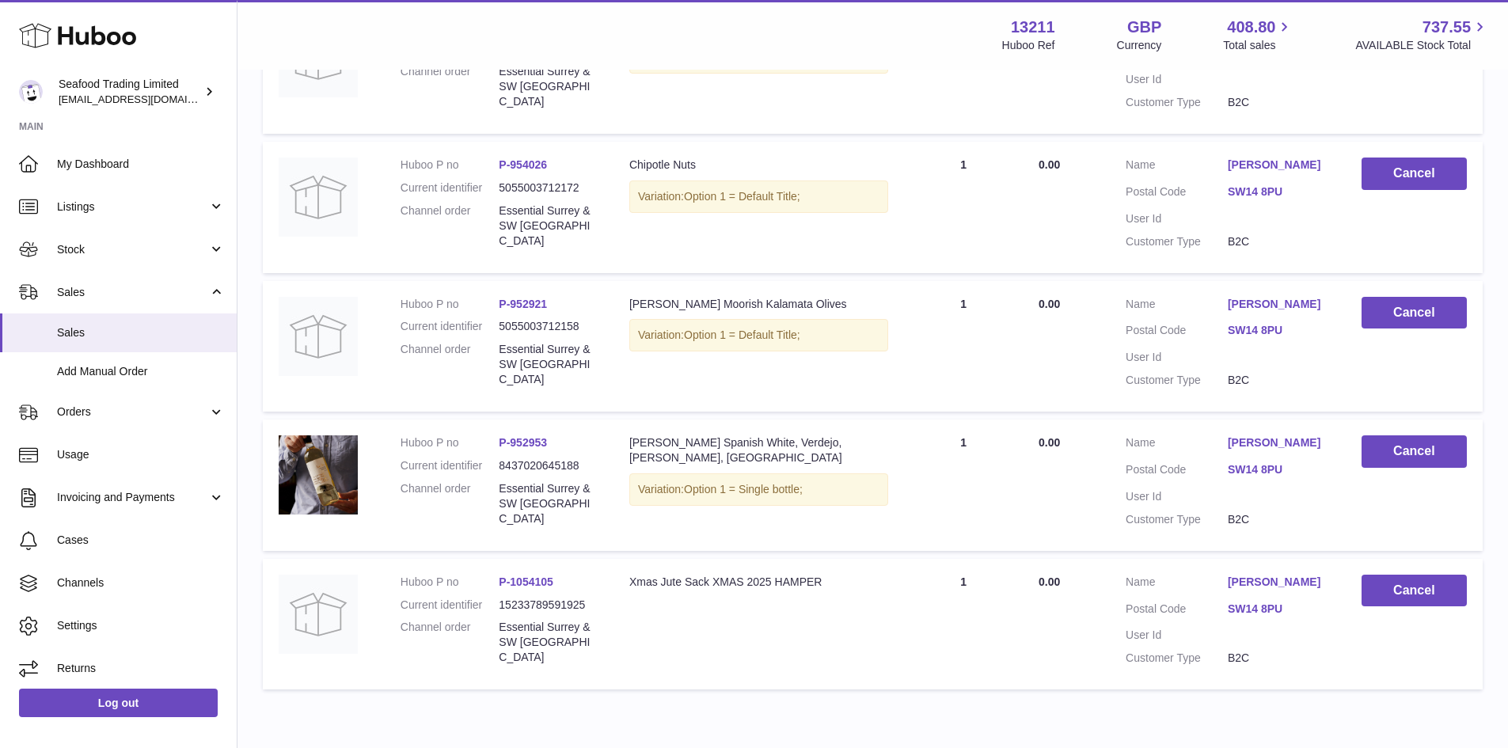
scroll to position [396, 0]
drag, startPoint x: 665, startPoint y: 459, endPoint x: 629, endPoint y: 443, distance: 39.0
click at [629, 443] on div "[PERSON_NAME] Spanish White, Verdejo, [PERSON_NAME], [GEOGRAPHIC_DATA]" at bounding box center [758, 450] width 259 height 30
copy div "[PERSON_NAME] Spanish White, Verdejo, [PERSON_NAME], [GEOGRAPHIC_DATA]"
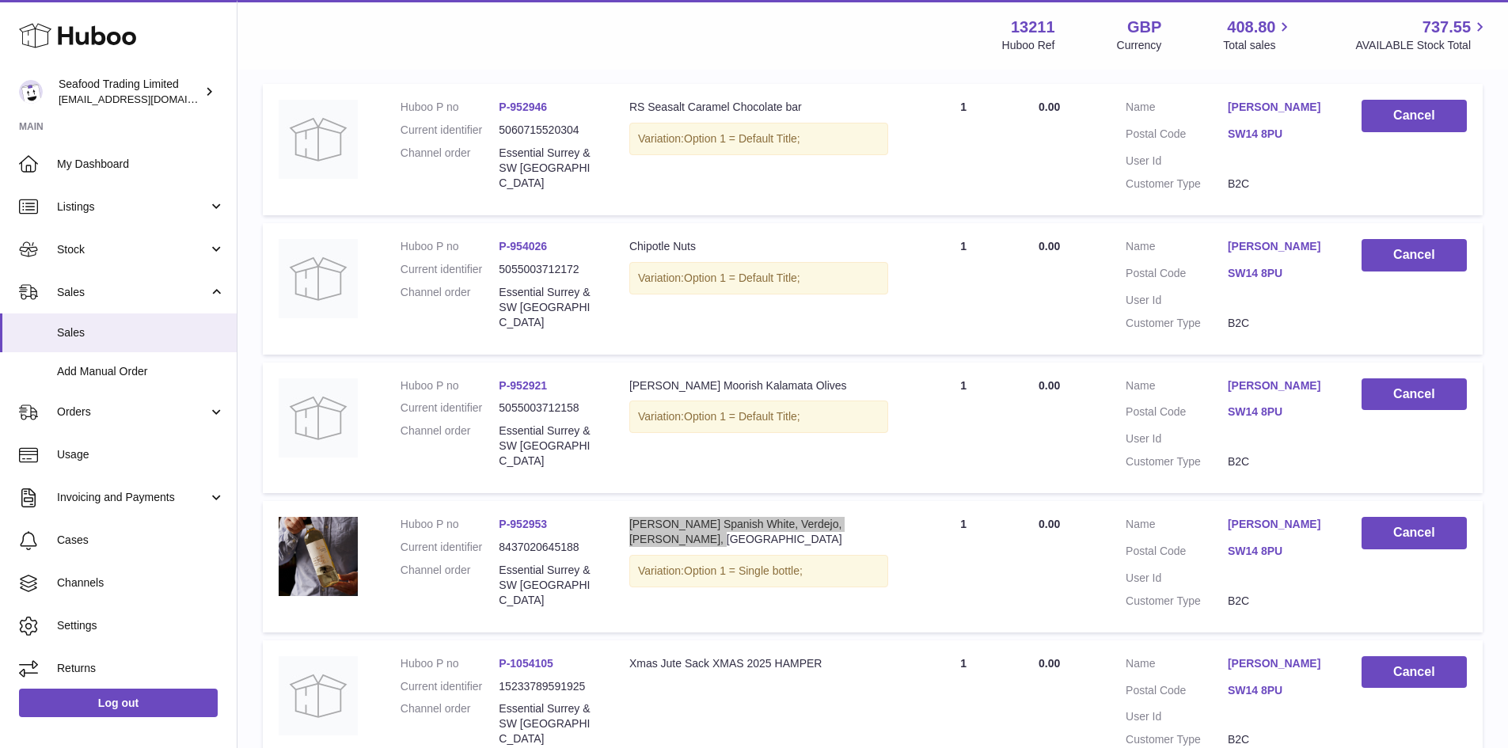
scroll to position [158, 0]
